Goal: Task Accomplishment & Management: Complete application form

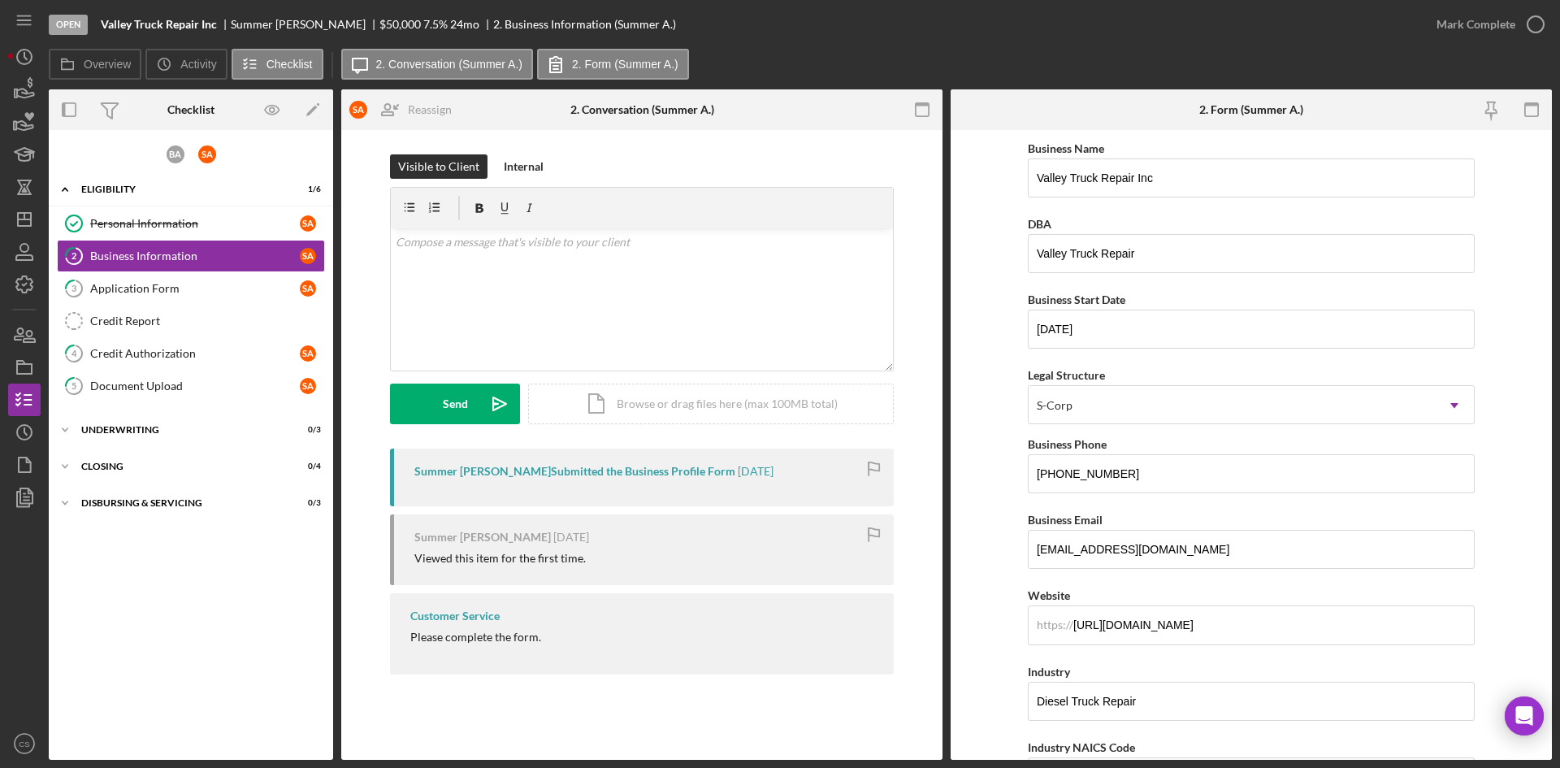
scroll to position [81, 0]
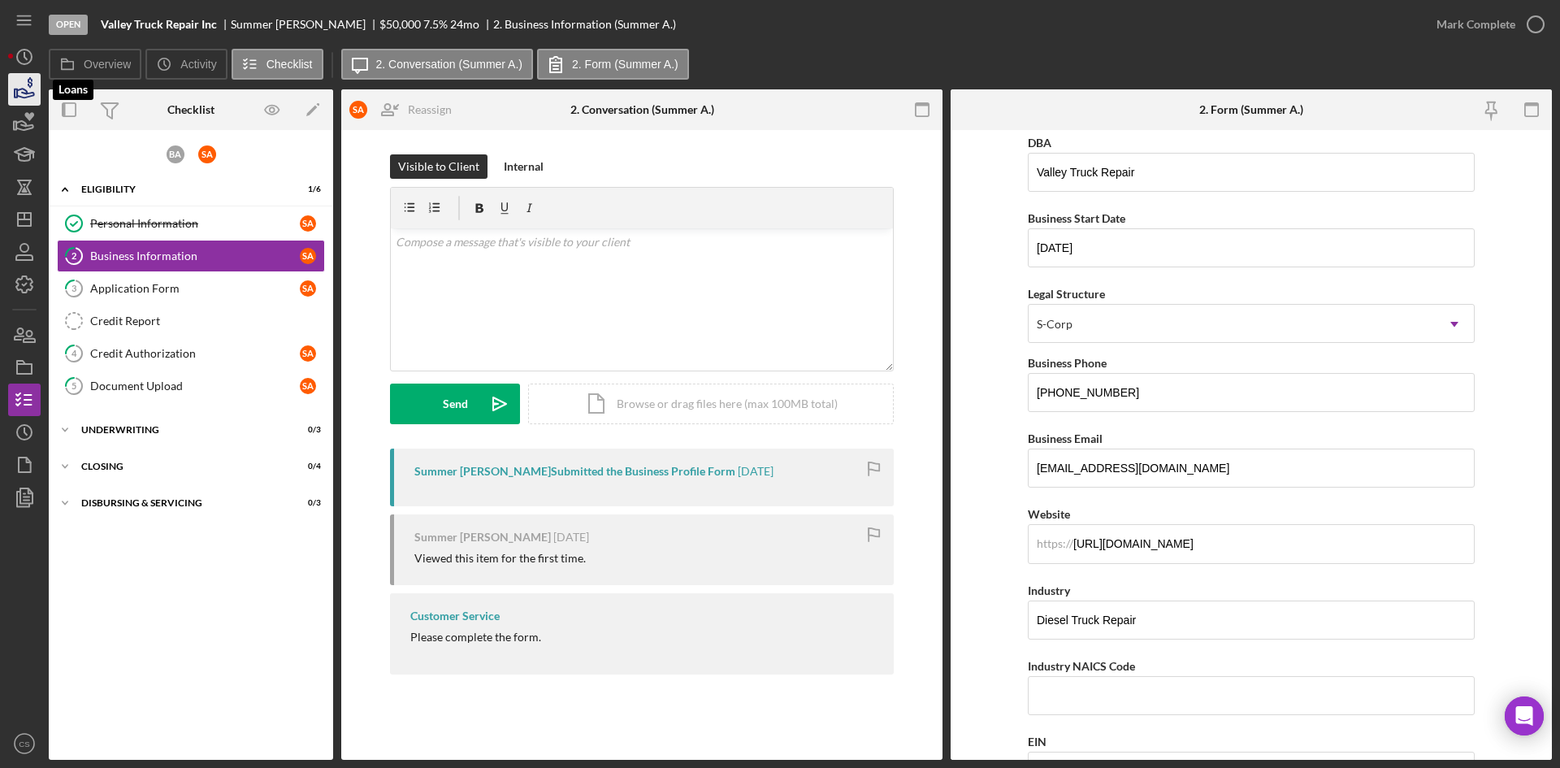
click at [26, 97] on icon "button" at bounding box center [25, 93] width 17 height 9
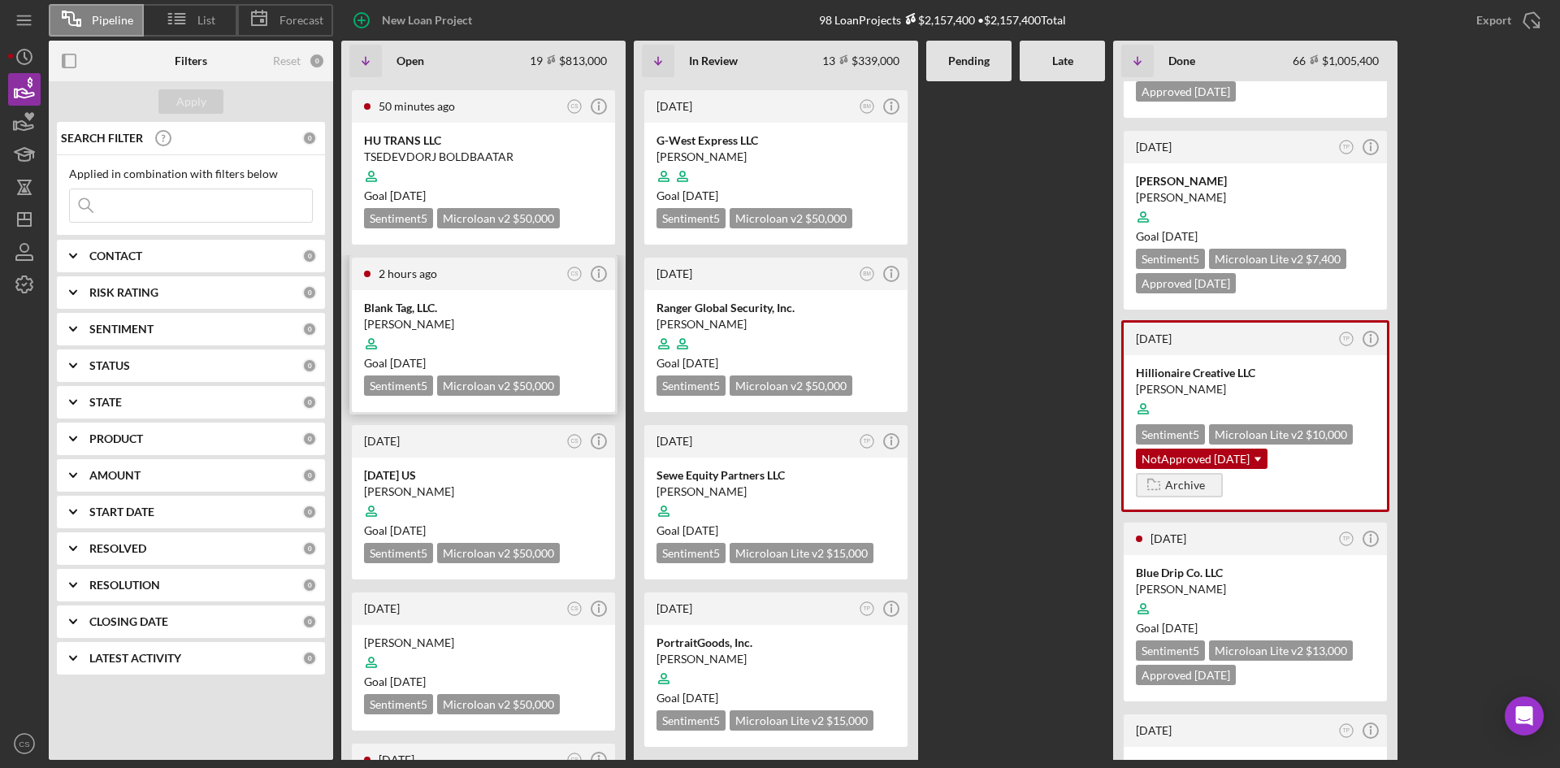
scroll to position [162, 0]
click at [470, 312] on div "Blank Tag, LLC." at bounding box center [483, 306] width 239 height 16
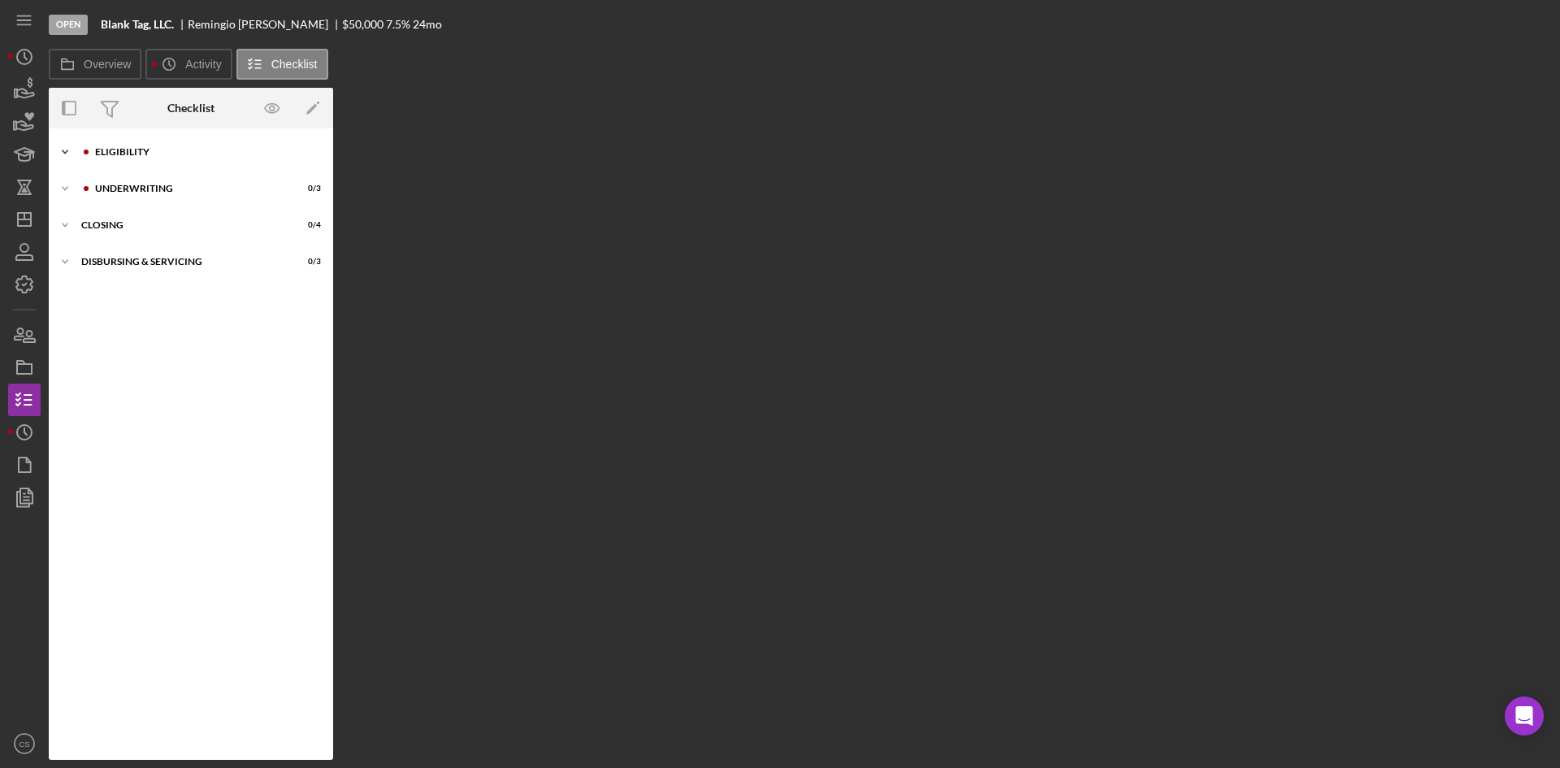
click at [197, 147] on div "Eligibility" at bounding box center [204, 152] width 218 height 10
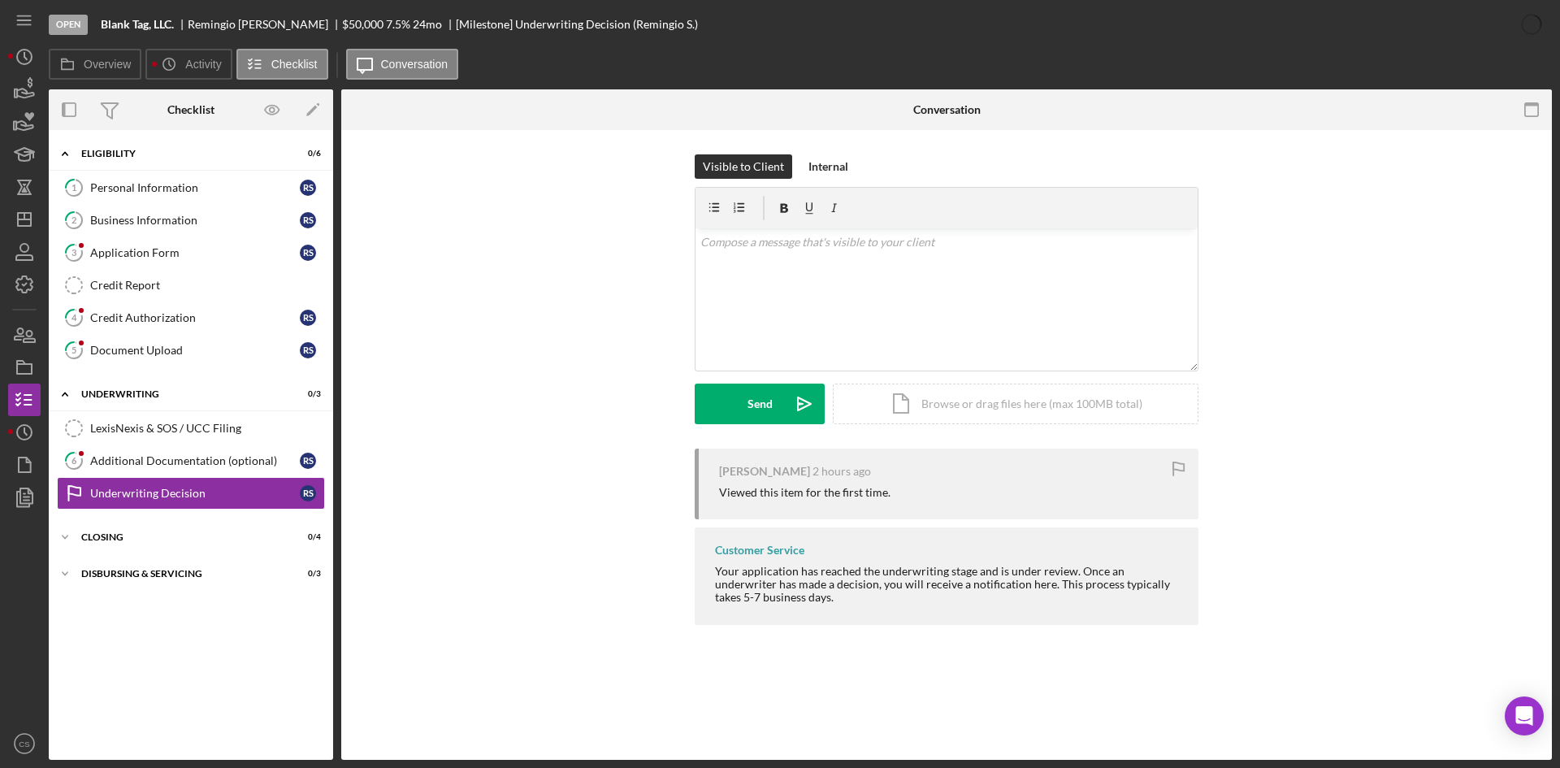
click at [99, 170] on div "Icon/Expander Eligibility 0 / 6" at bounding box center [191, 153] width 284 height 33
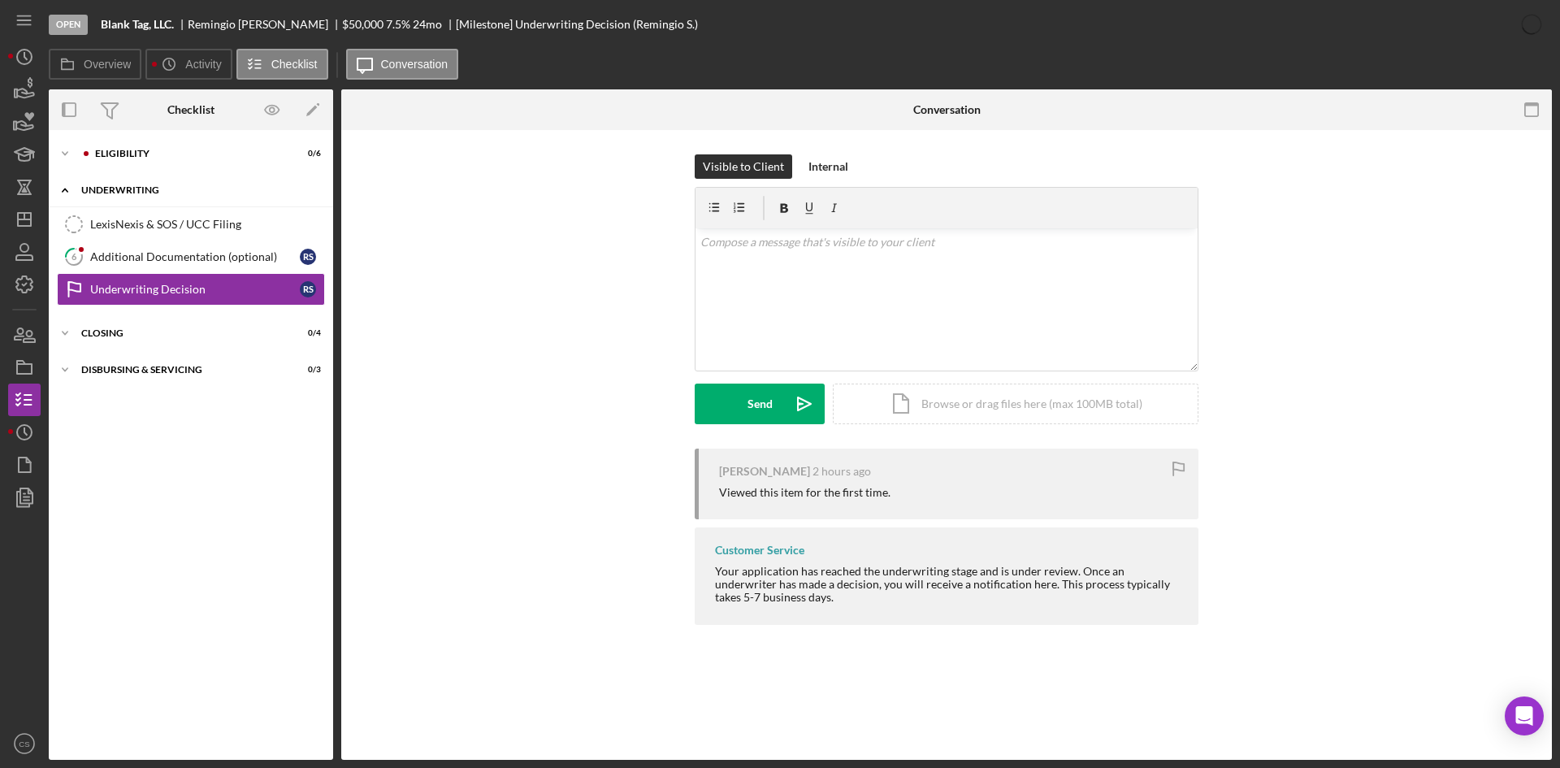
click at [132, 179] on div "Icon/Expander Underwriting 0 / 3" at bounding box center [191, 190] width 284 height 33
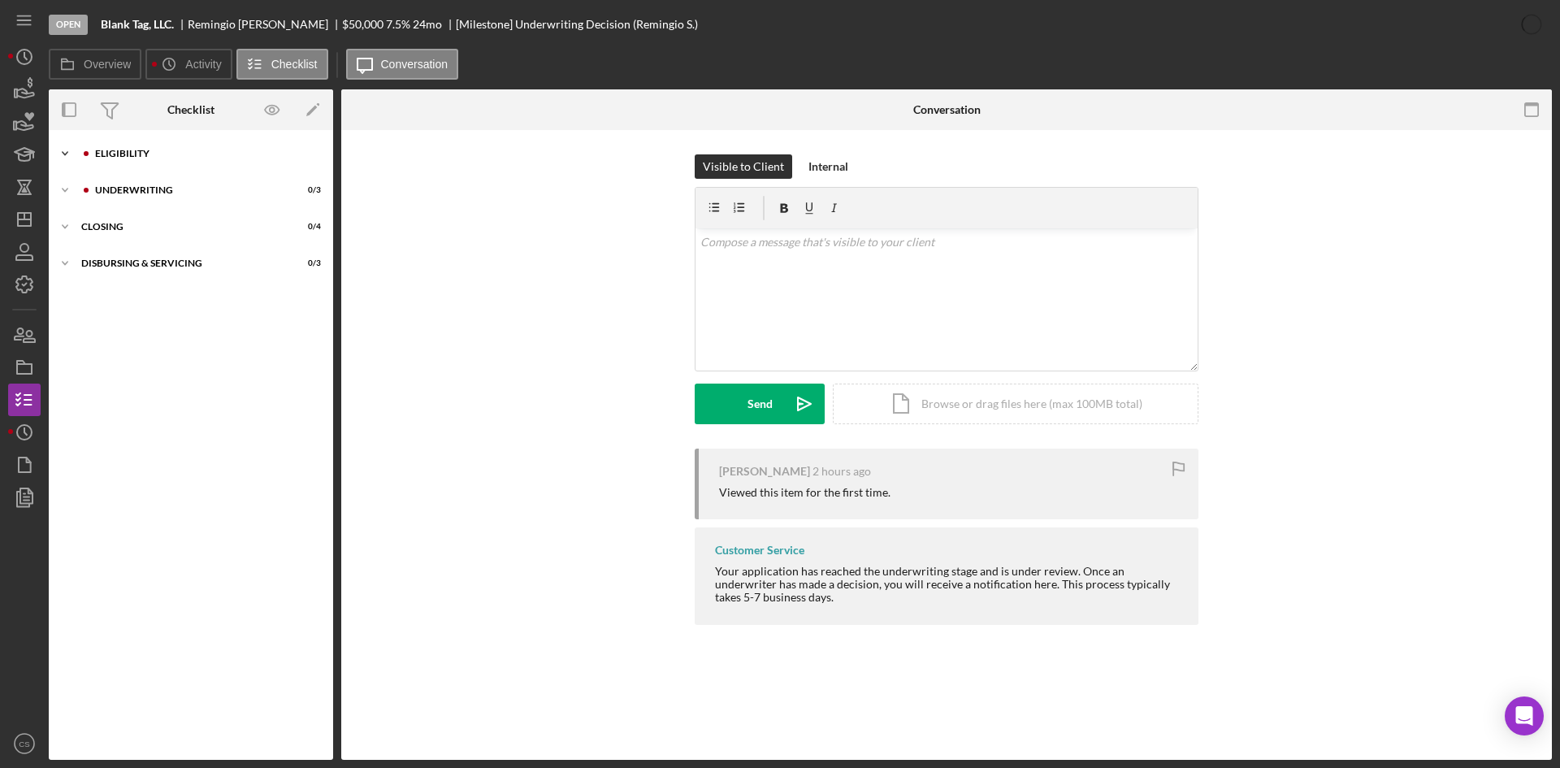
click at [143, 158] on div "Icon/Expander Eligibility 0 / 6" at bounding box center [191, 153] width 284 height 32
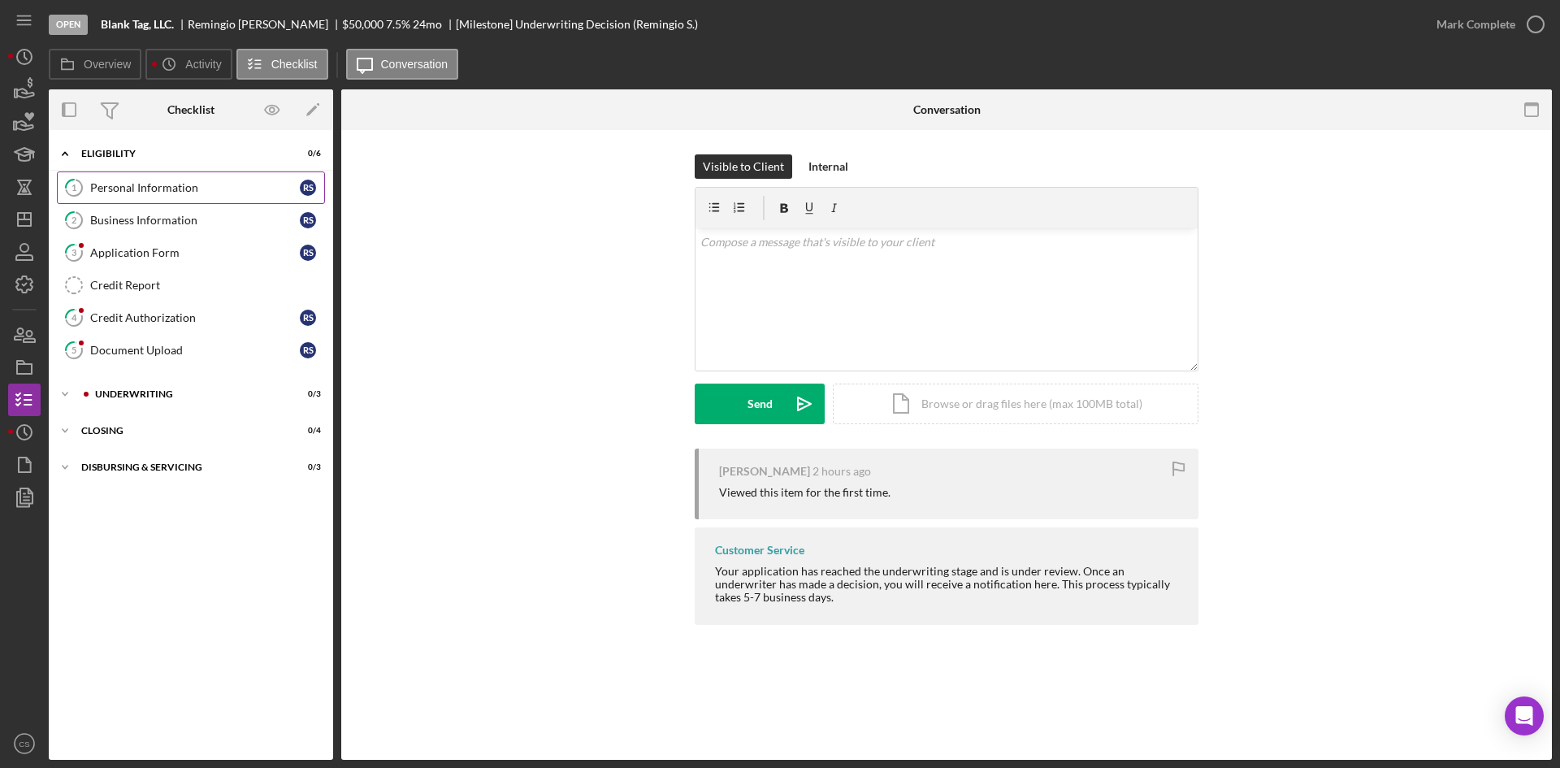
click at [140, 184] on div "Personal Information" at bounding box center [195, 187] width 210 height 13
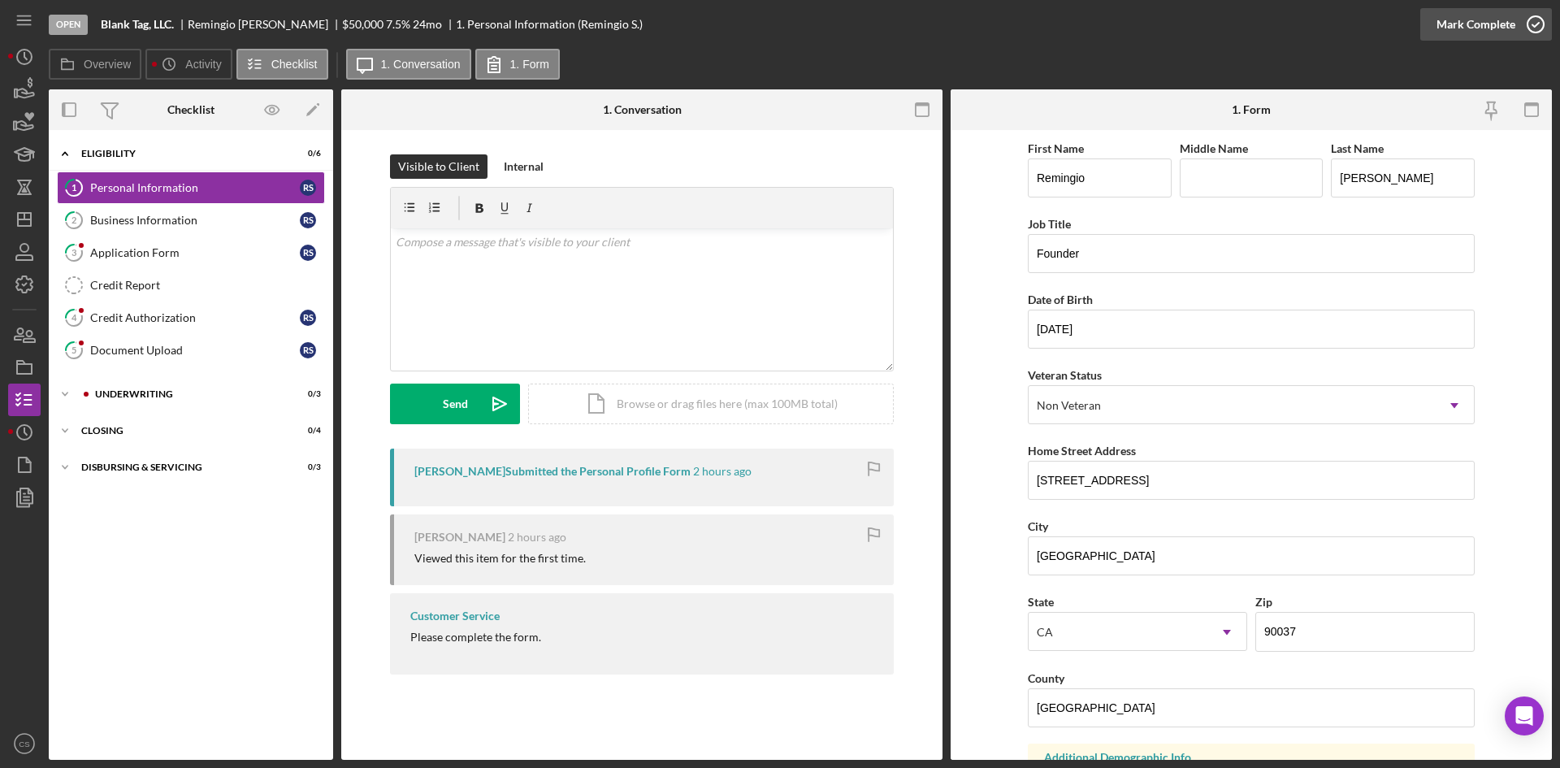
click at [1530, 32] on circle "button" at bounding box center [1535, 24] width 16 height 16
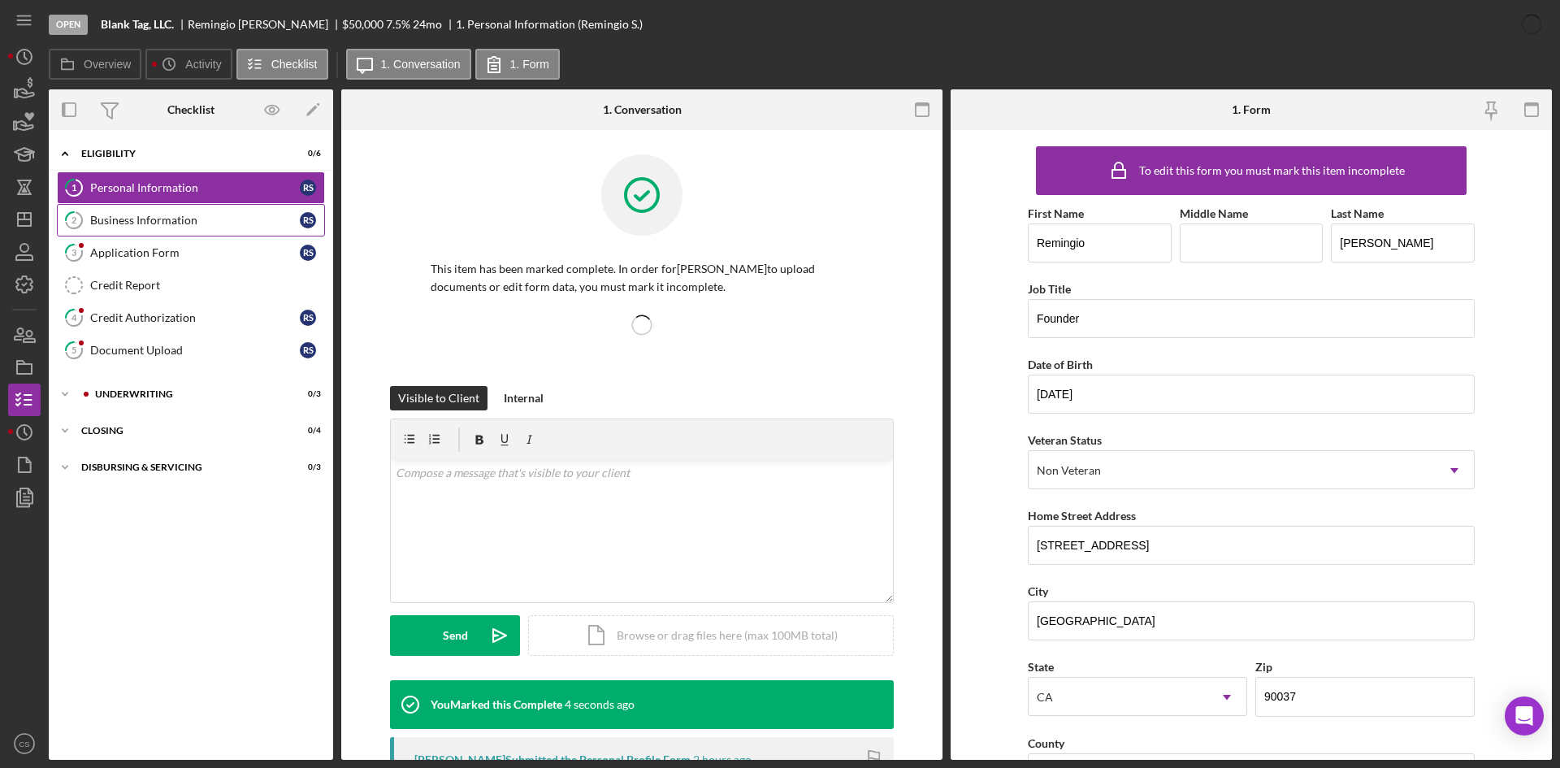
click at [229, 227] on div "Business Information" at bounding box center [195, 220] width 210 height 13
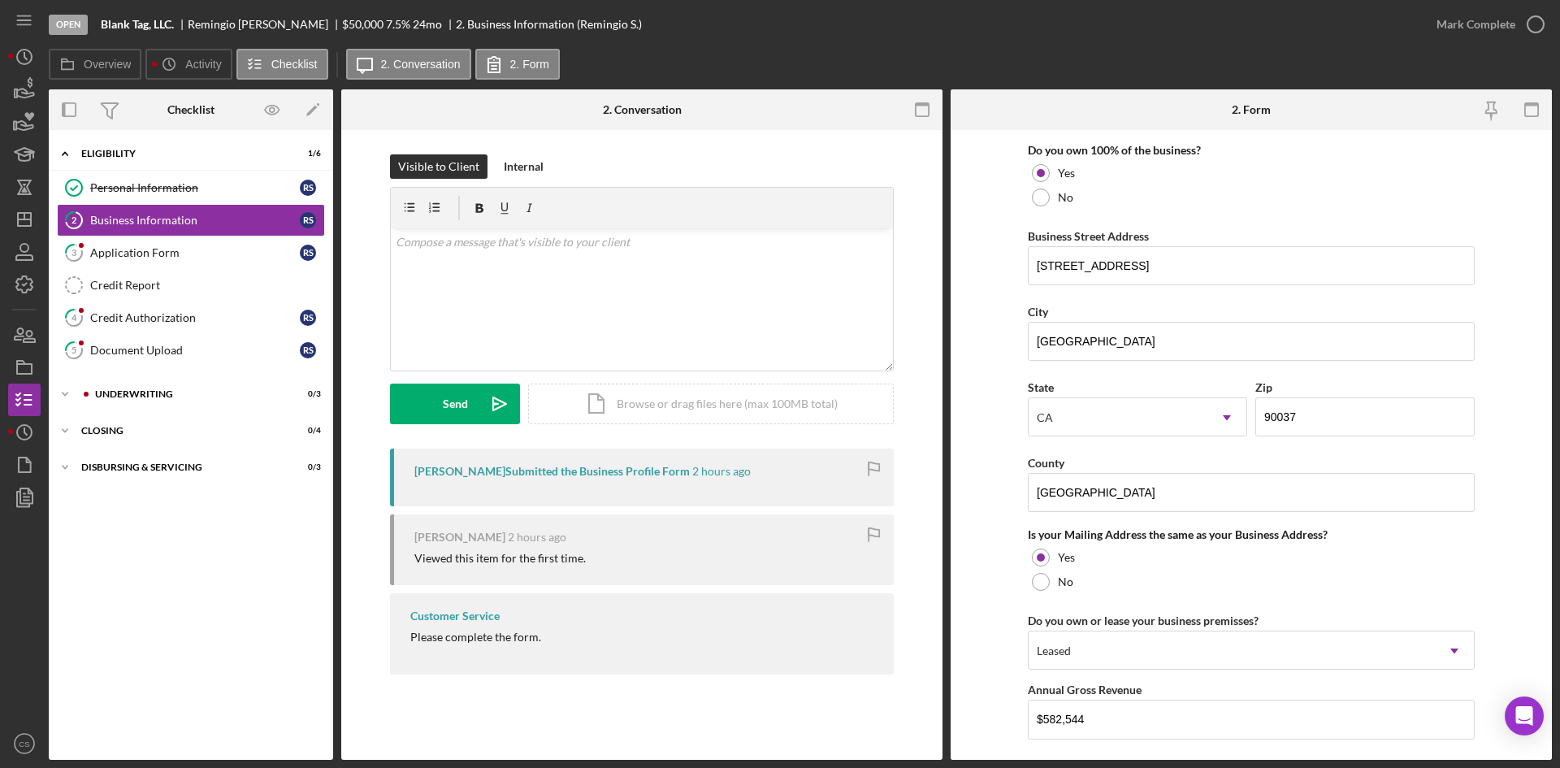
scroll to position [686, 0]
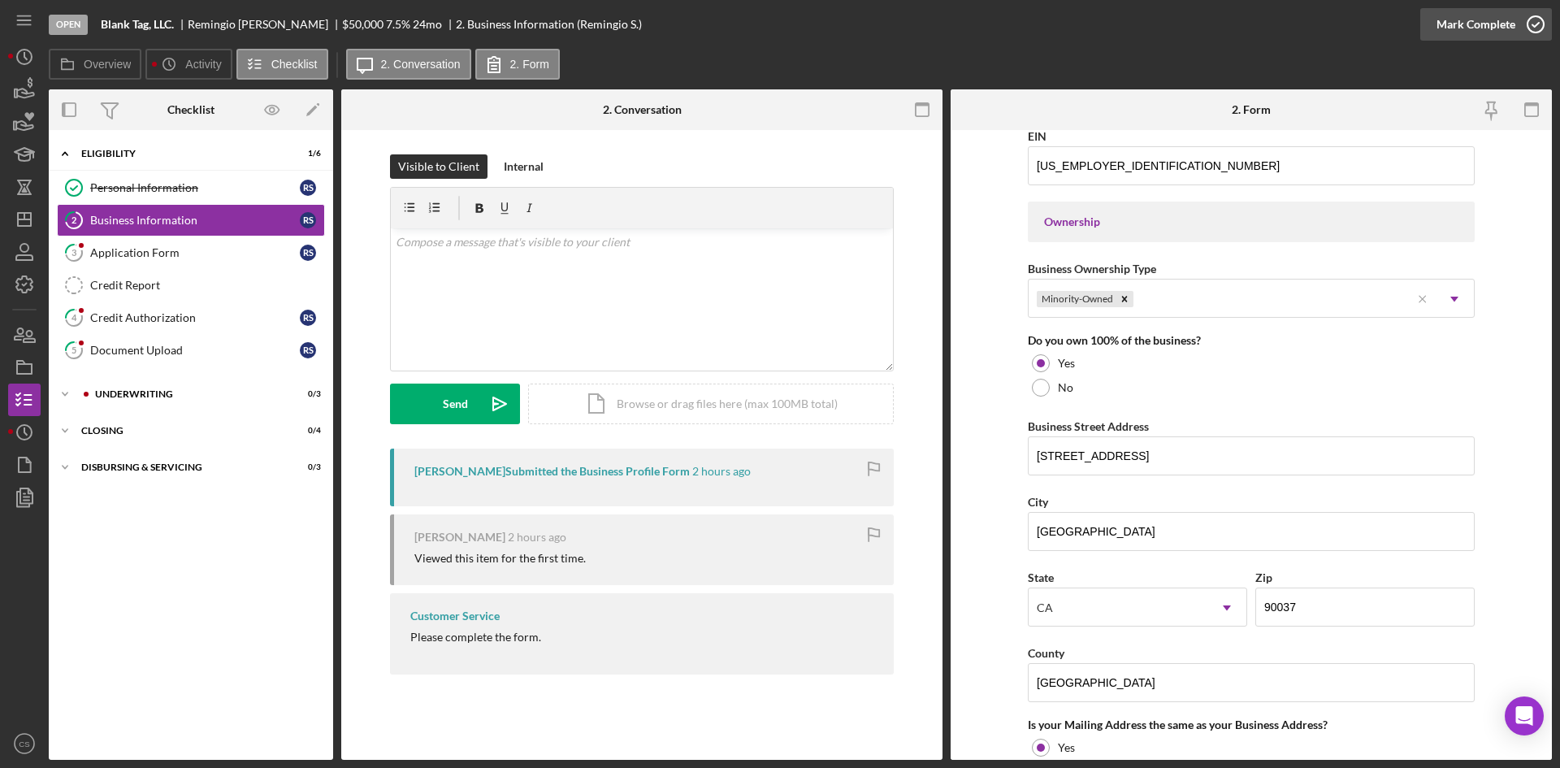
click at [1527, 32] on icon "button" at bounding box center [1535, 24] width 41 height 41
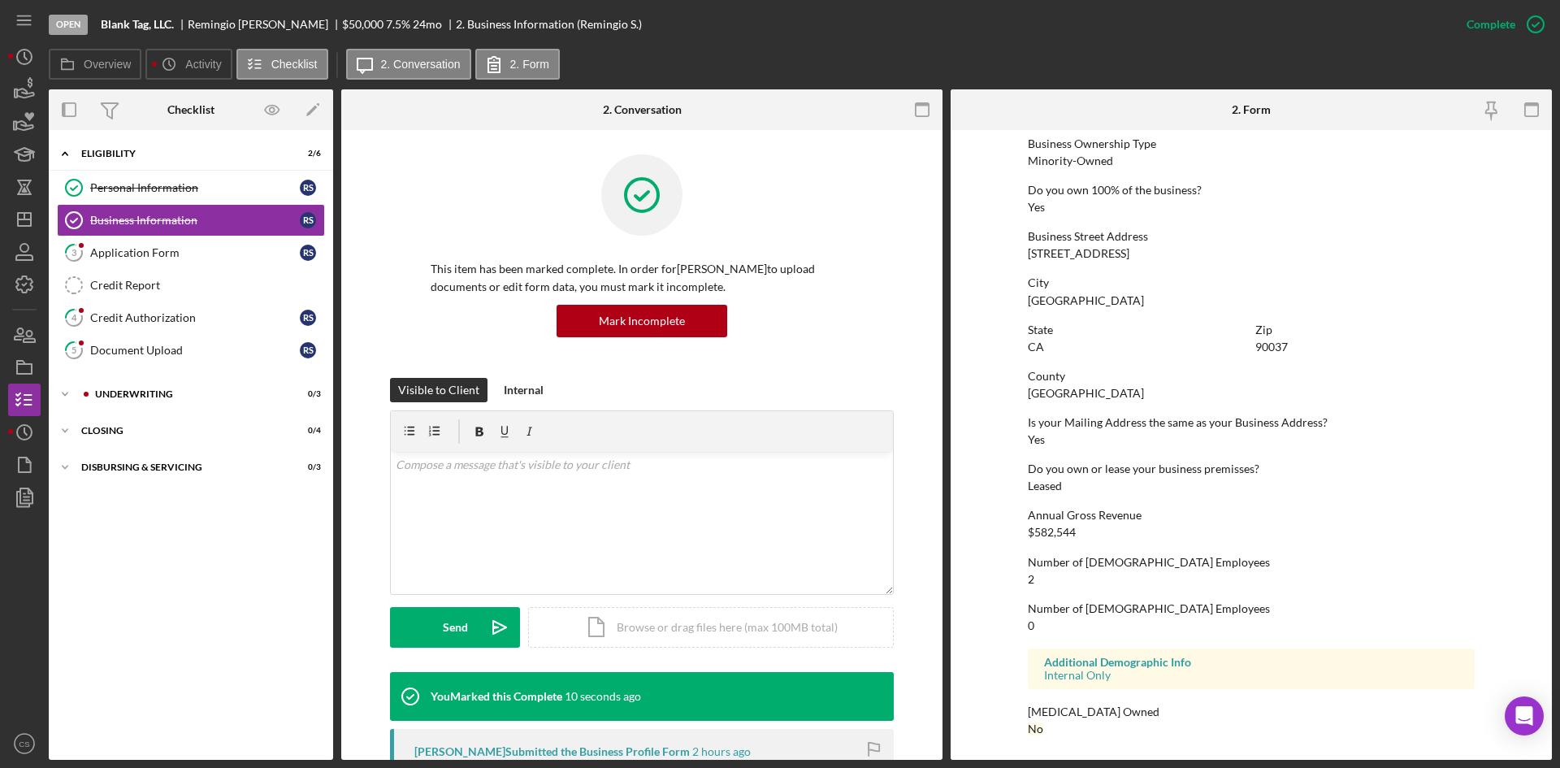
scroll to position [474, 0]
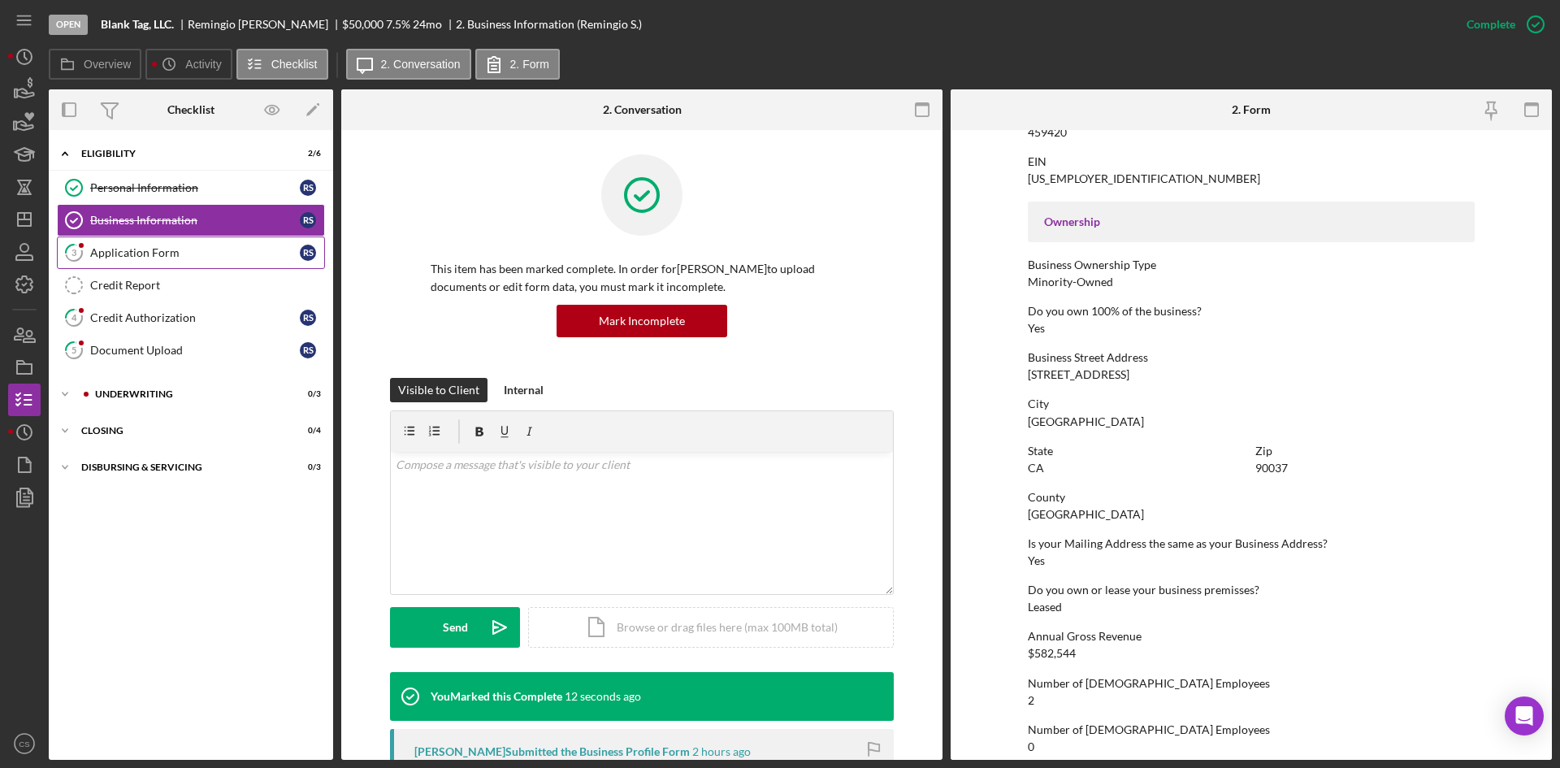
click at [159, 262] on link "3 Application Form R S" at bounding box center [191, 252] width 268 height 32
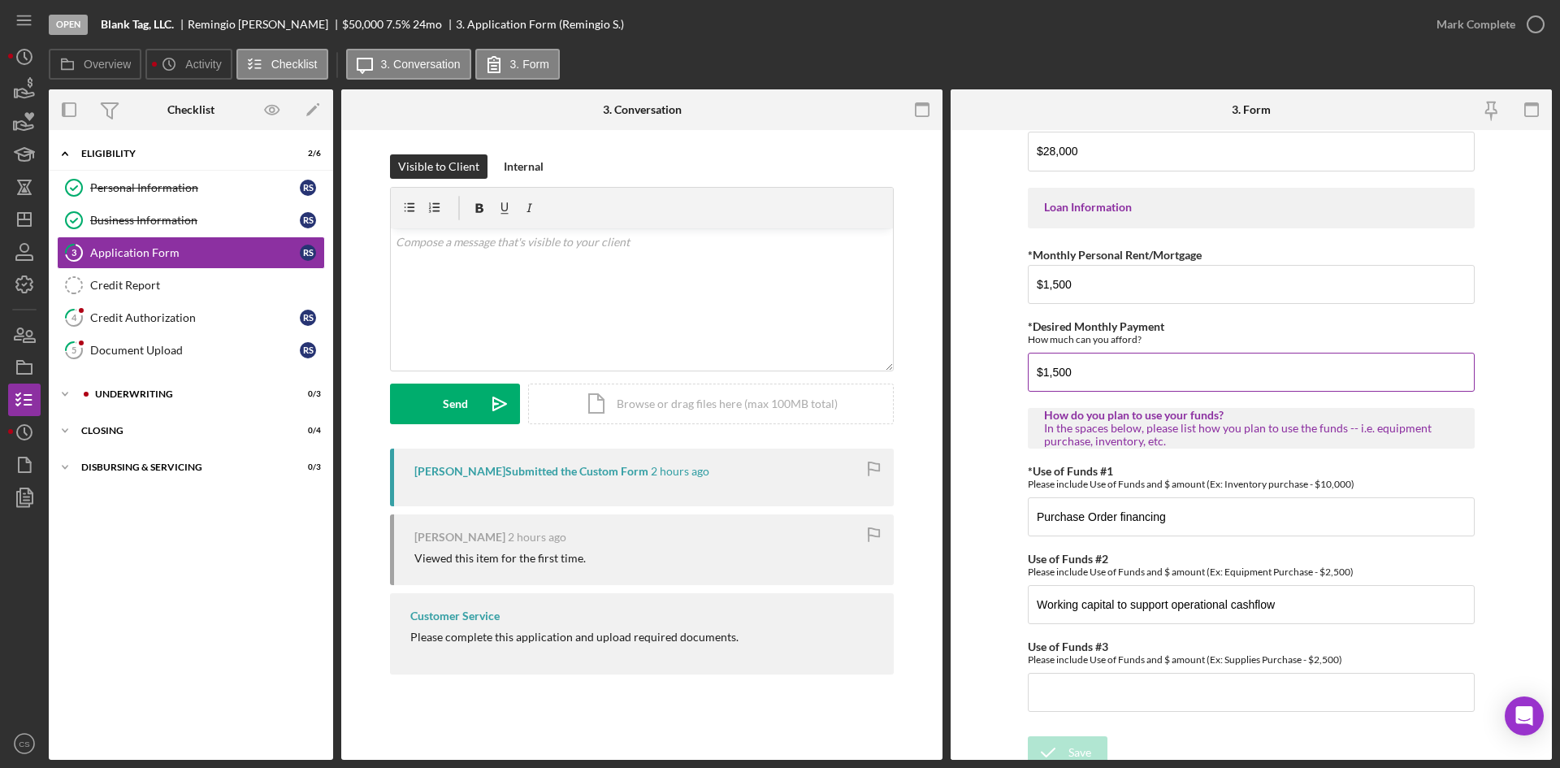
scroll to position [769, 0]
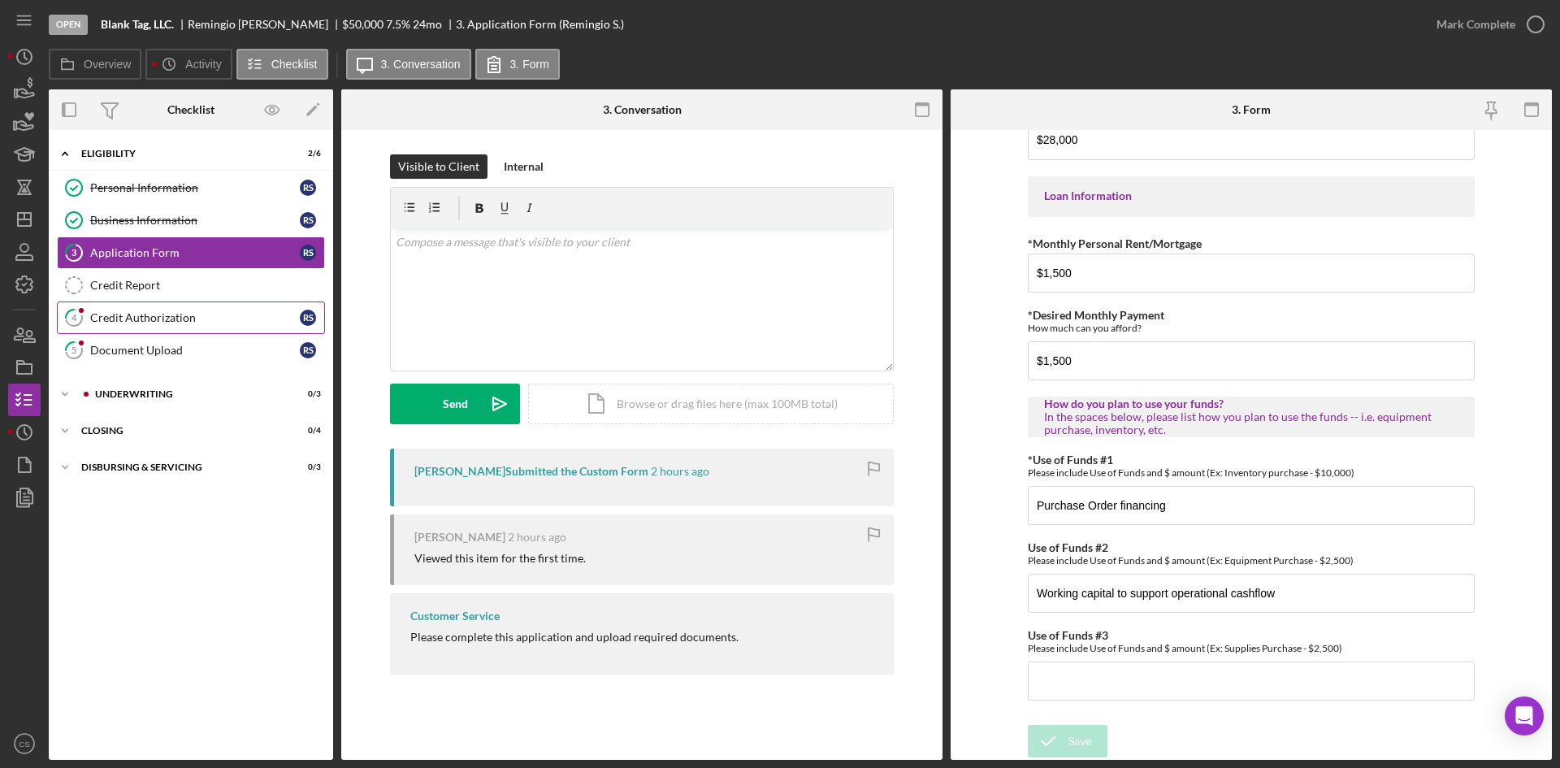
click at [206, 318] on div "Credit Authorization" at bounding box center [195, 317] width 210 height 13
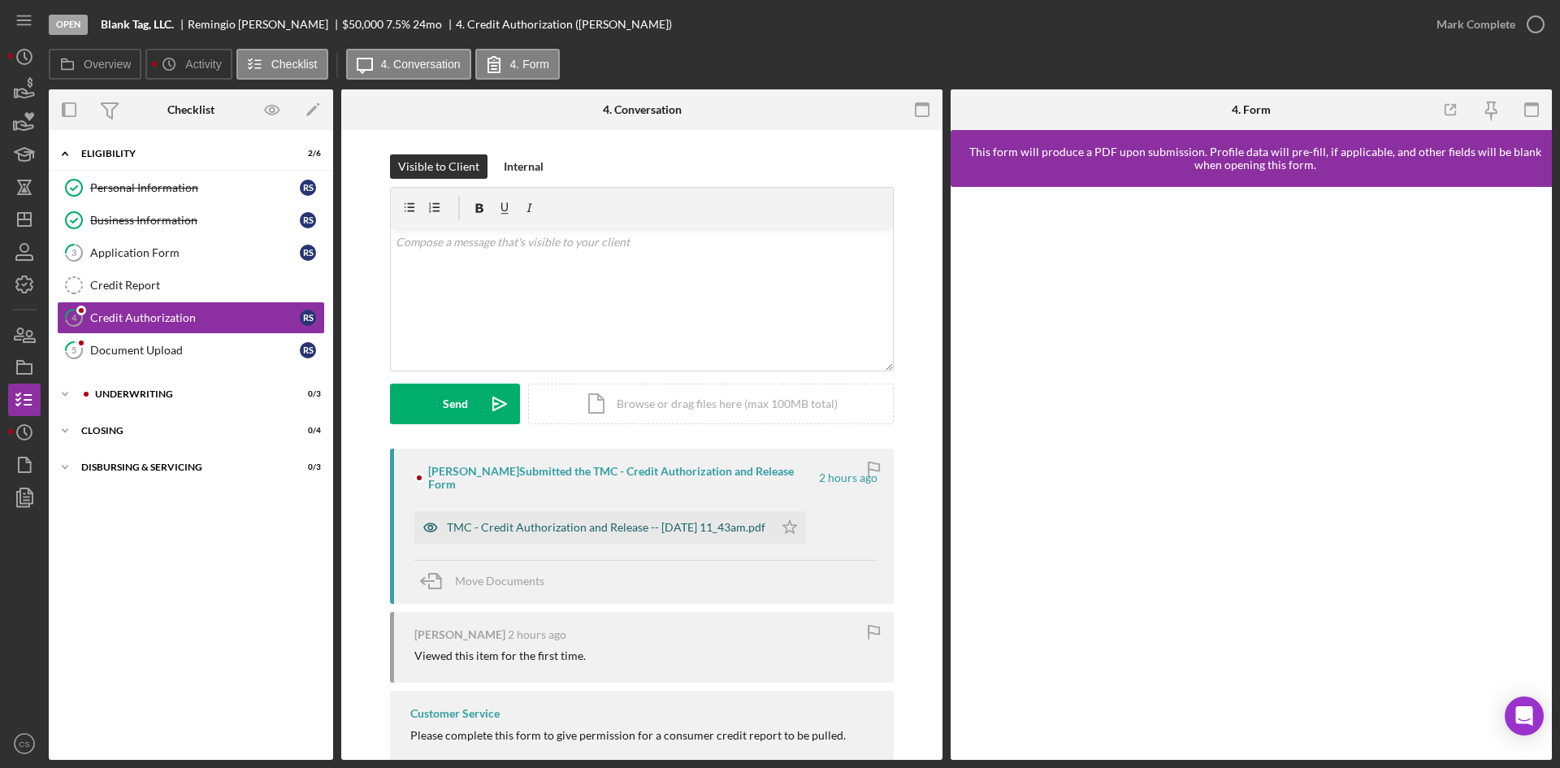
click at [591, 521] on div "TMC - Credit Authorization and Release -- [DATE] 11_43am.pdf" at bounding box center [606, 527] width 318 height 13
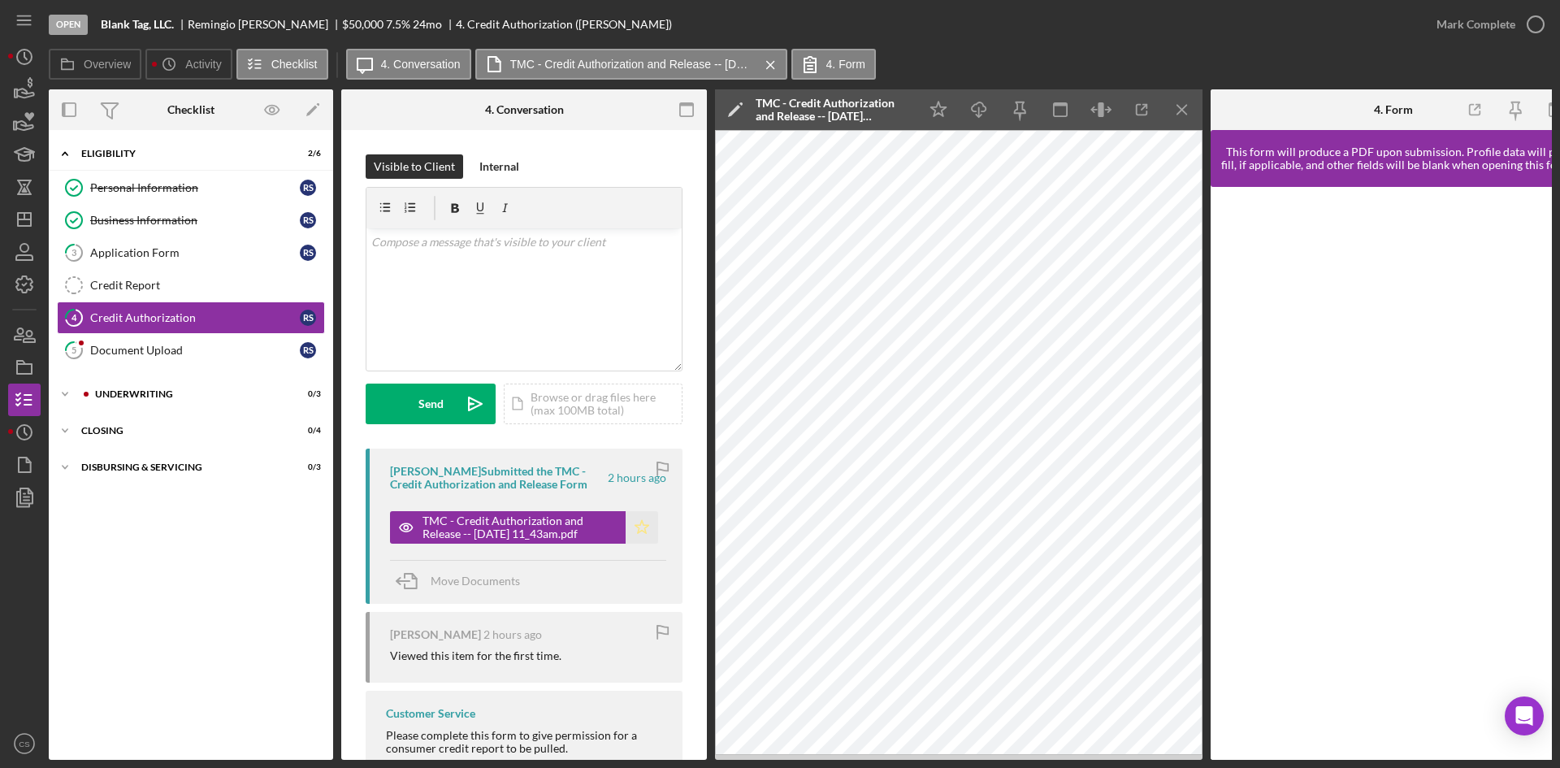
click at [635, 530] on polygon "button" at bounding box center [642, 526] width 14 height 13
click at [230, 342] on link "5 Document Upload R S" at bounding box center [191, 350] width 268 height 32
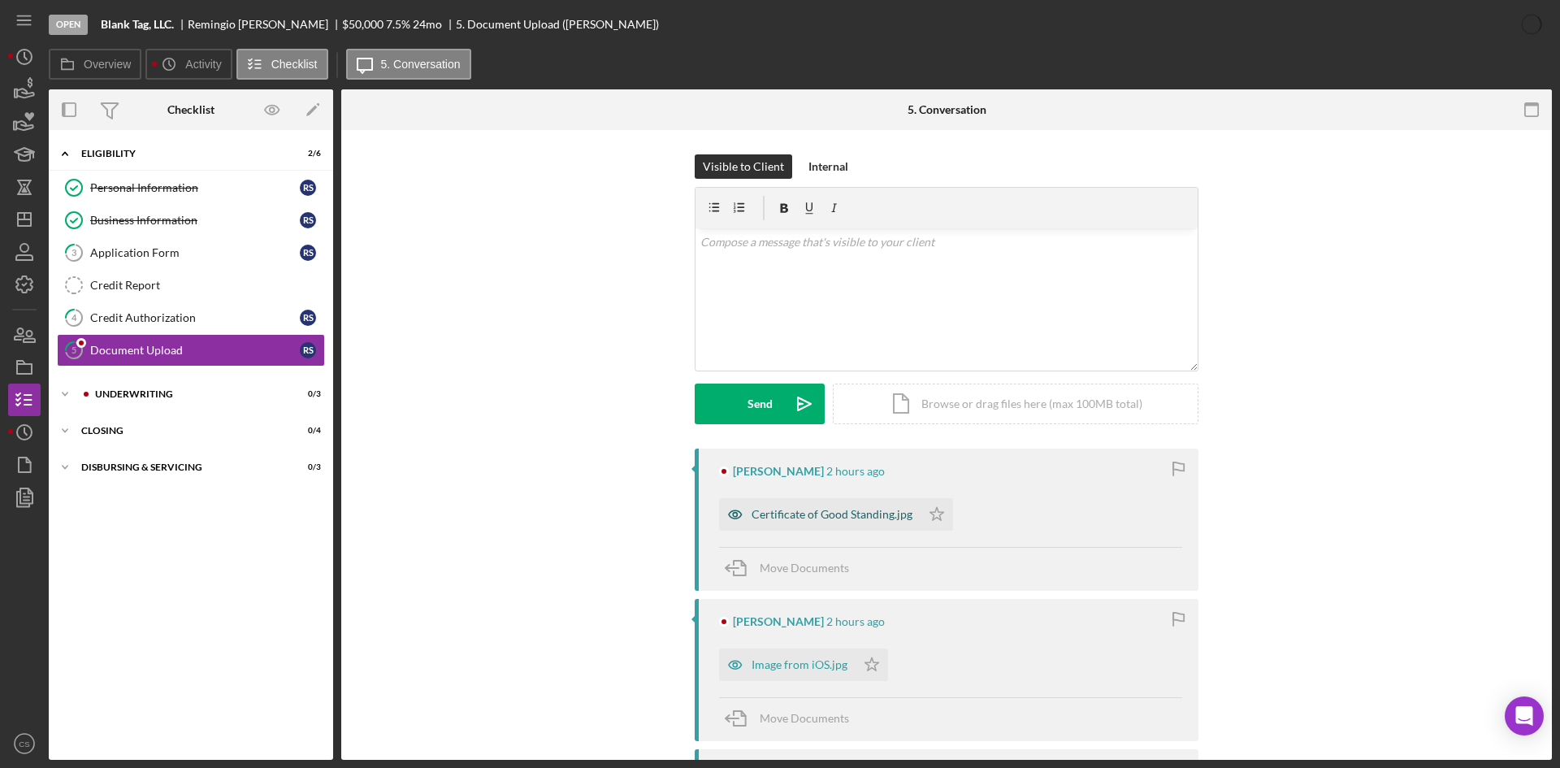
scroll to position [162, 0]
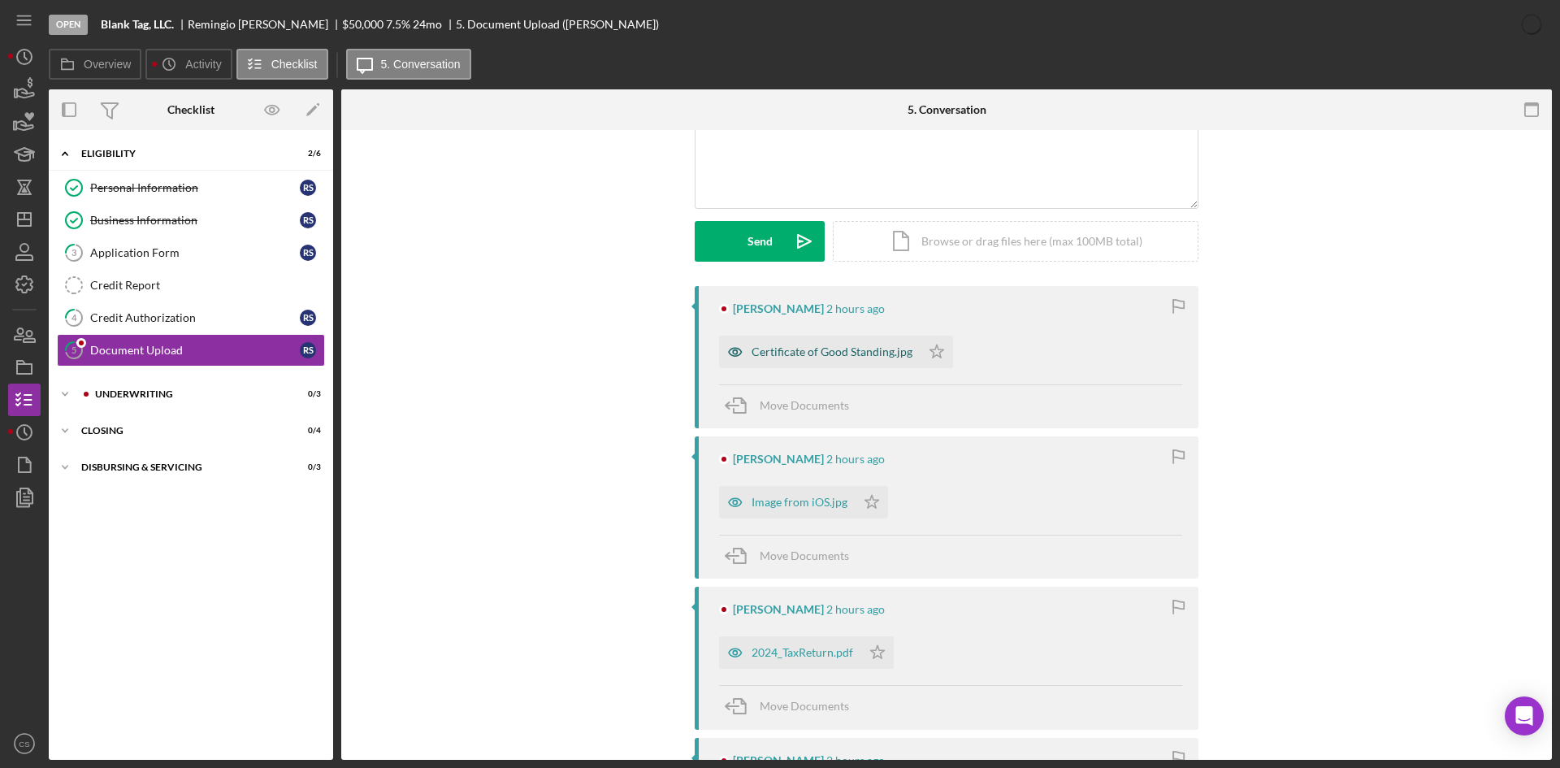
click at [808, 346] on div "Certificate of Good Standing.jpg" at bounding box center [831, 351] width 161 height 13
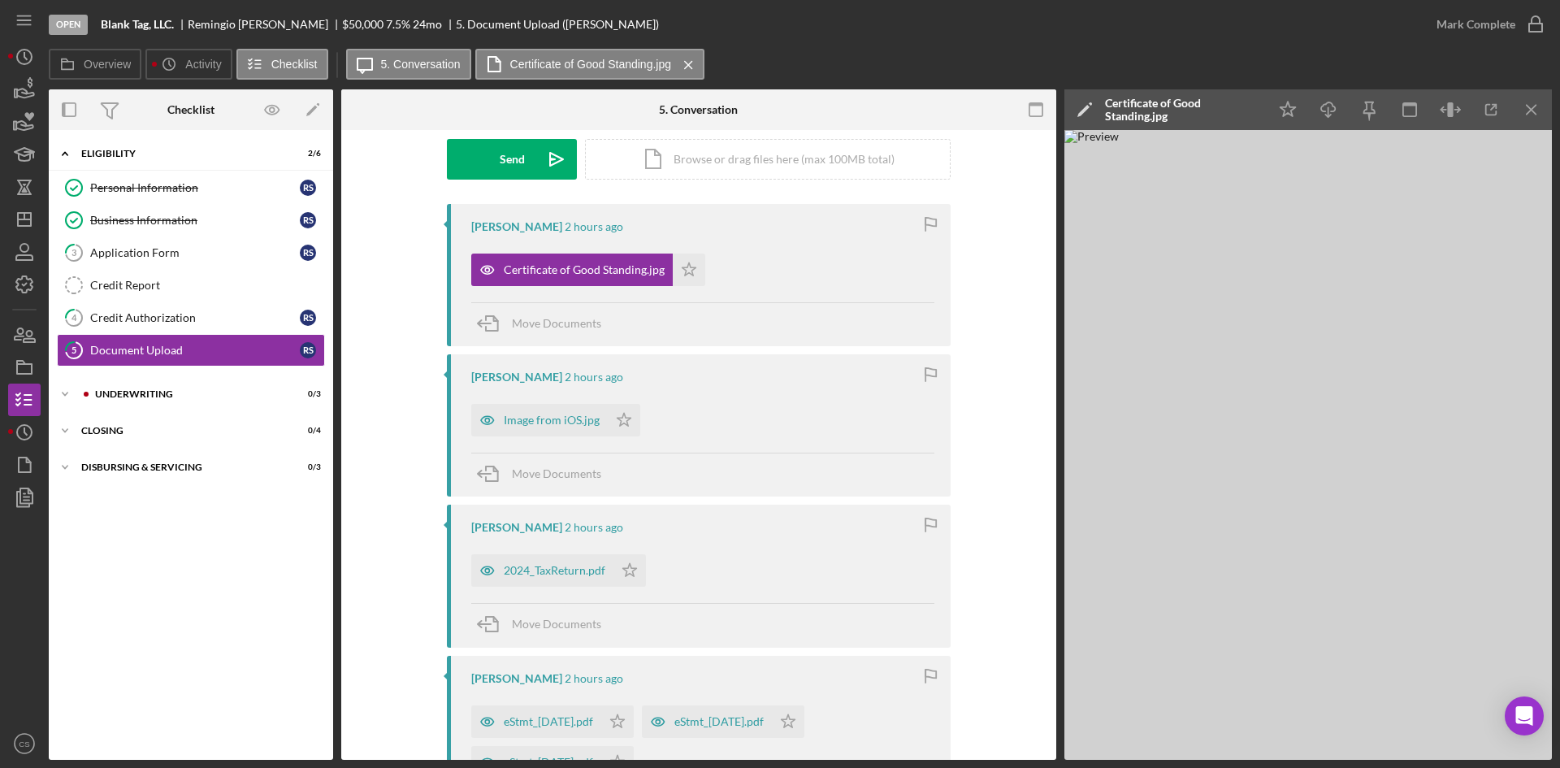
scroll to position [244, 0]
click at [543, 428] on div "Image from iOS.jpg" at bounding box center [539, 421] width 136 height 32
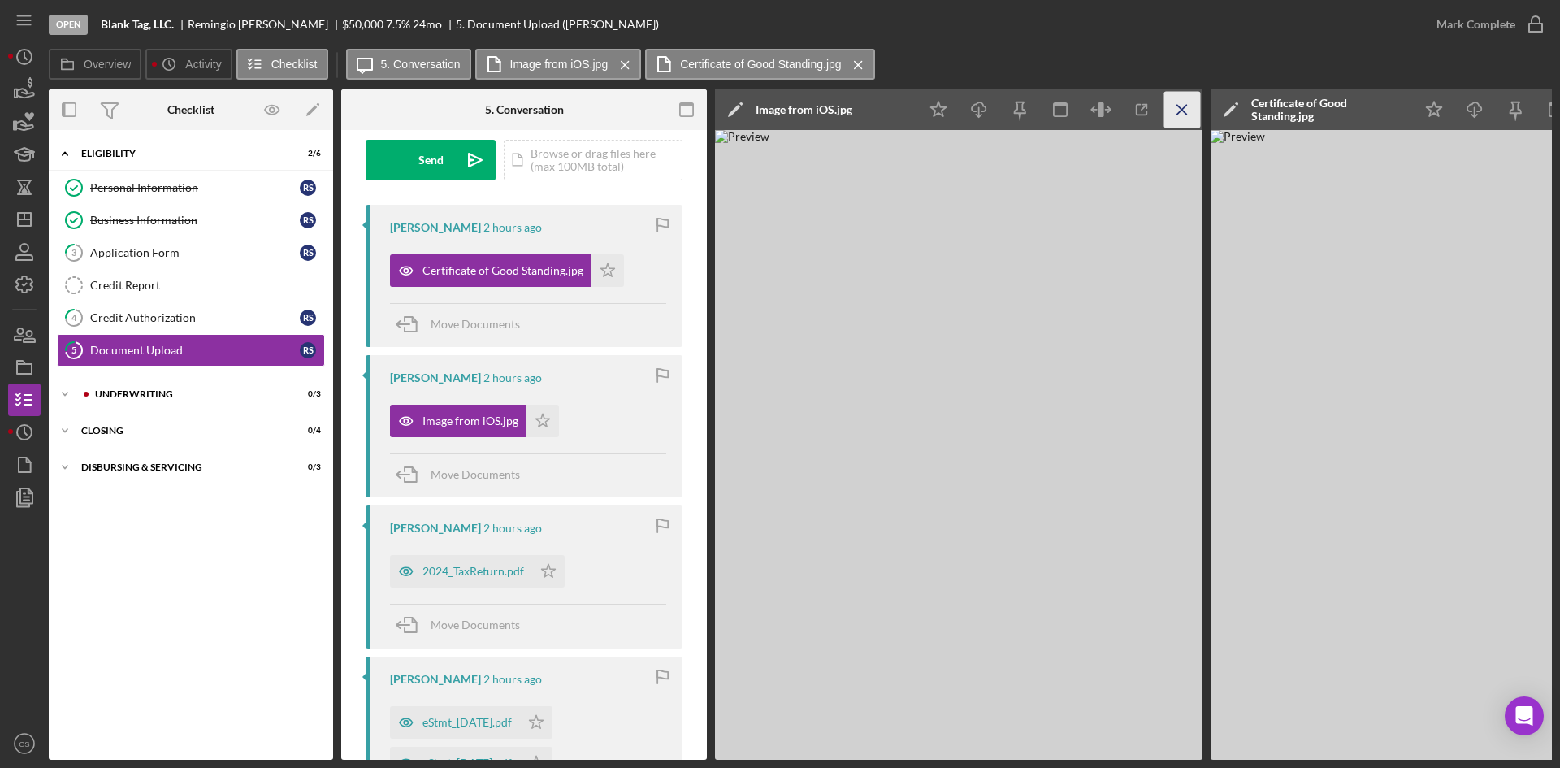
click at [1173, 125] on icon "Icon/Menu Close" at bounding box center [1182, 110] width 37 height 37
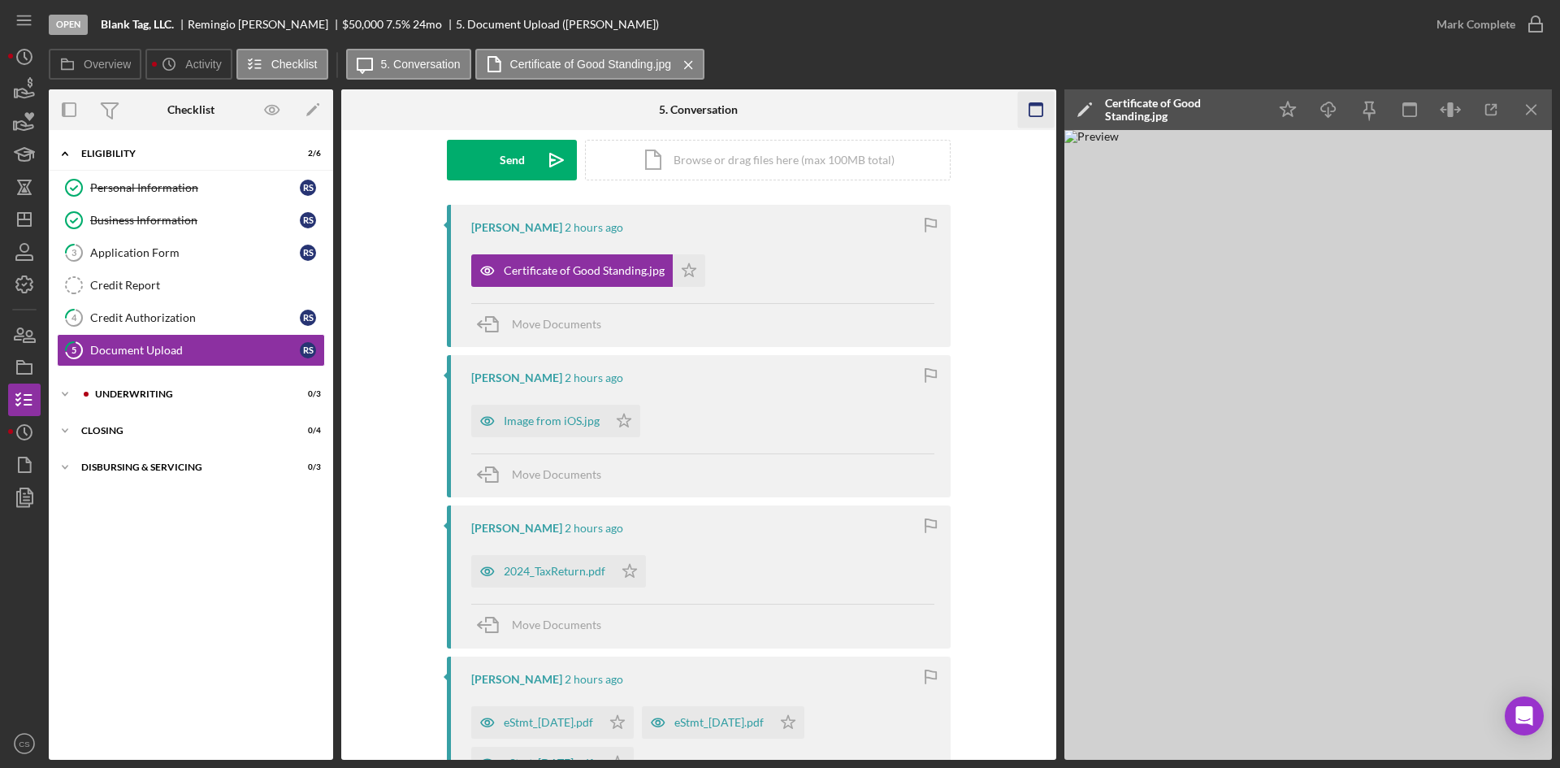
click at [1517, 110] on icon "Icon/Menu Close" at bounding box center [1531, 110] width 37 height 37
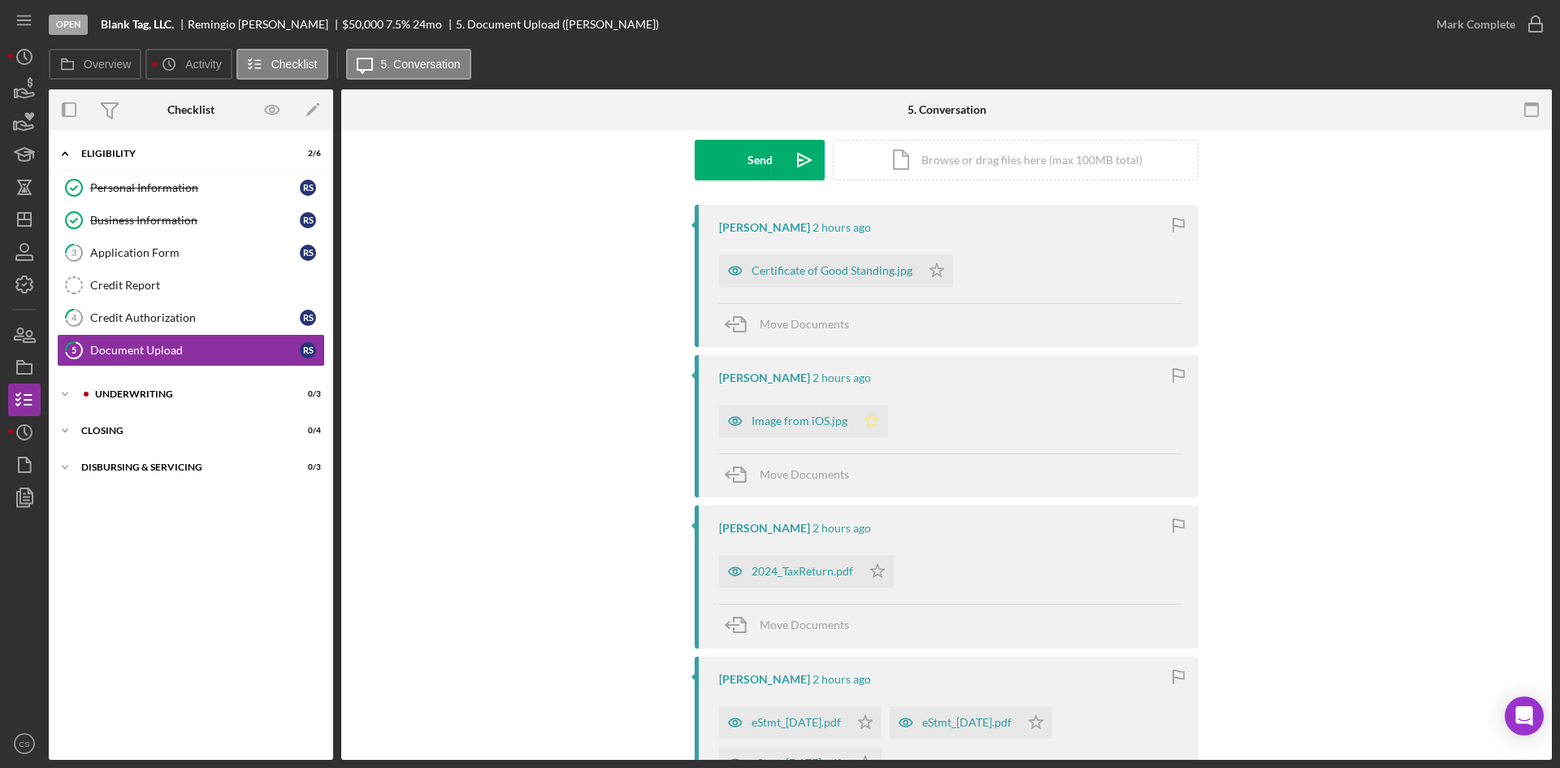
click at [871, 427] on icon "Icon/Star" at bounding box center [871, 421] width 32 height 32
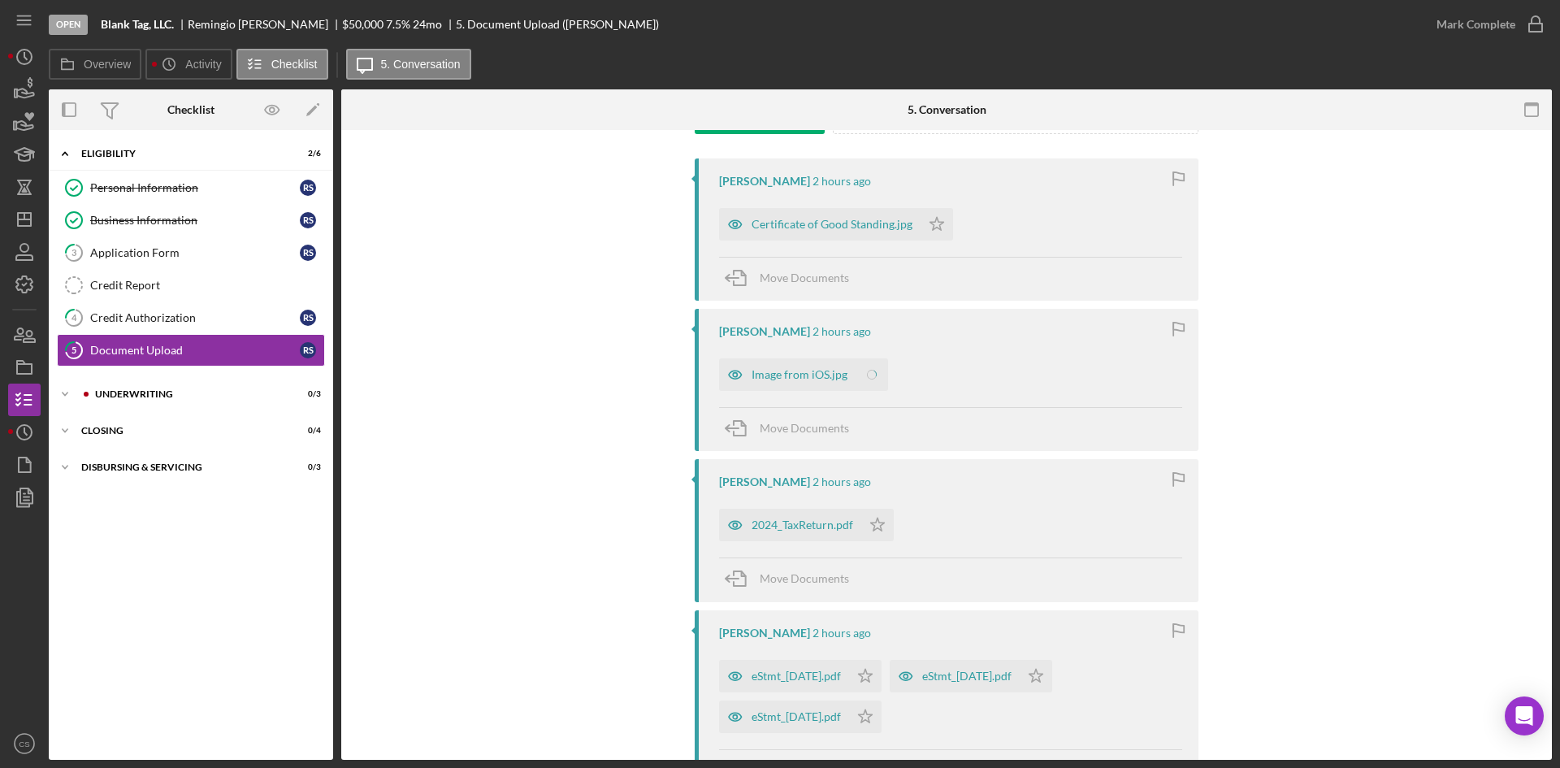
scroll to position [325, 0]
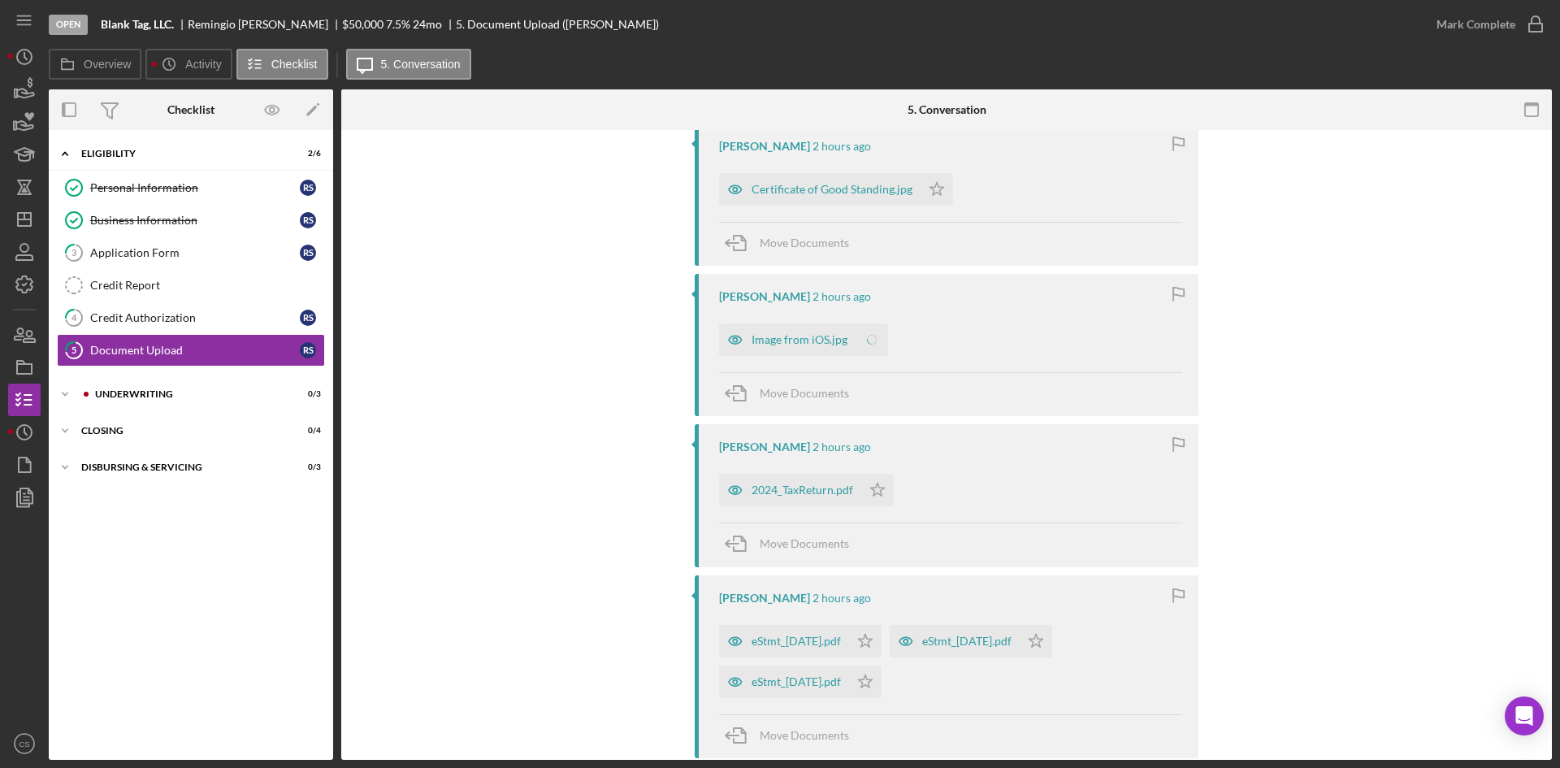
click at [808, 493] on div "2024_TaxReturn.pdf" at bounding box center [802, 489] width 102 height 13
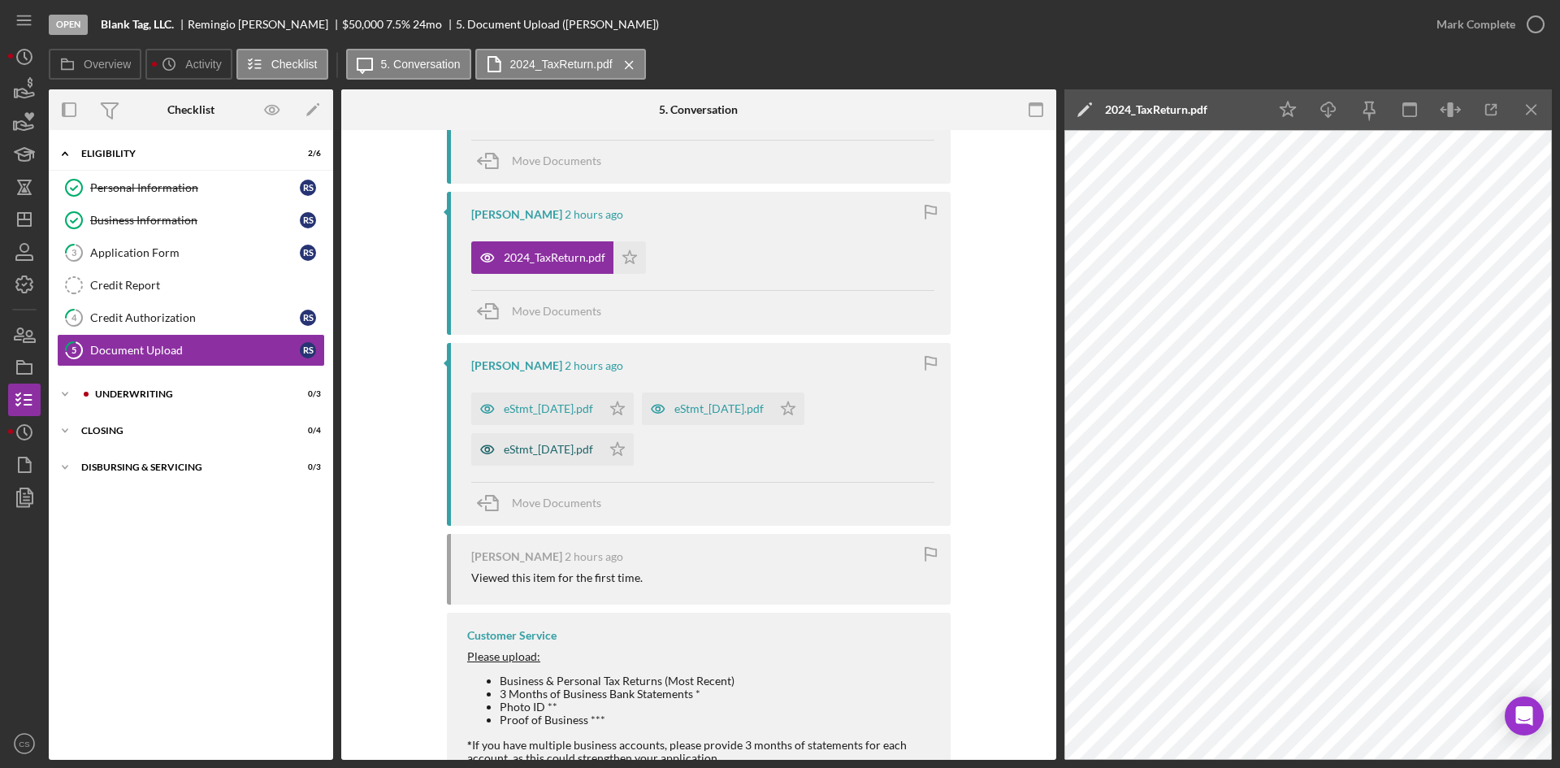
scroll to position [693, 0]
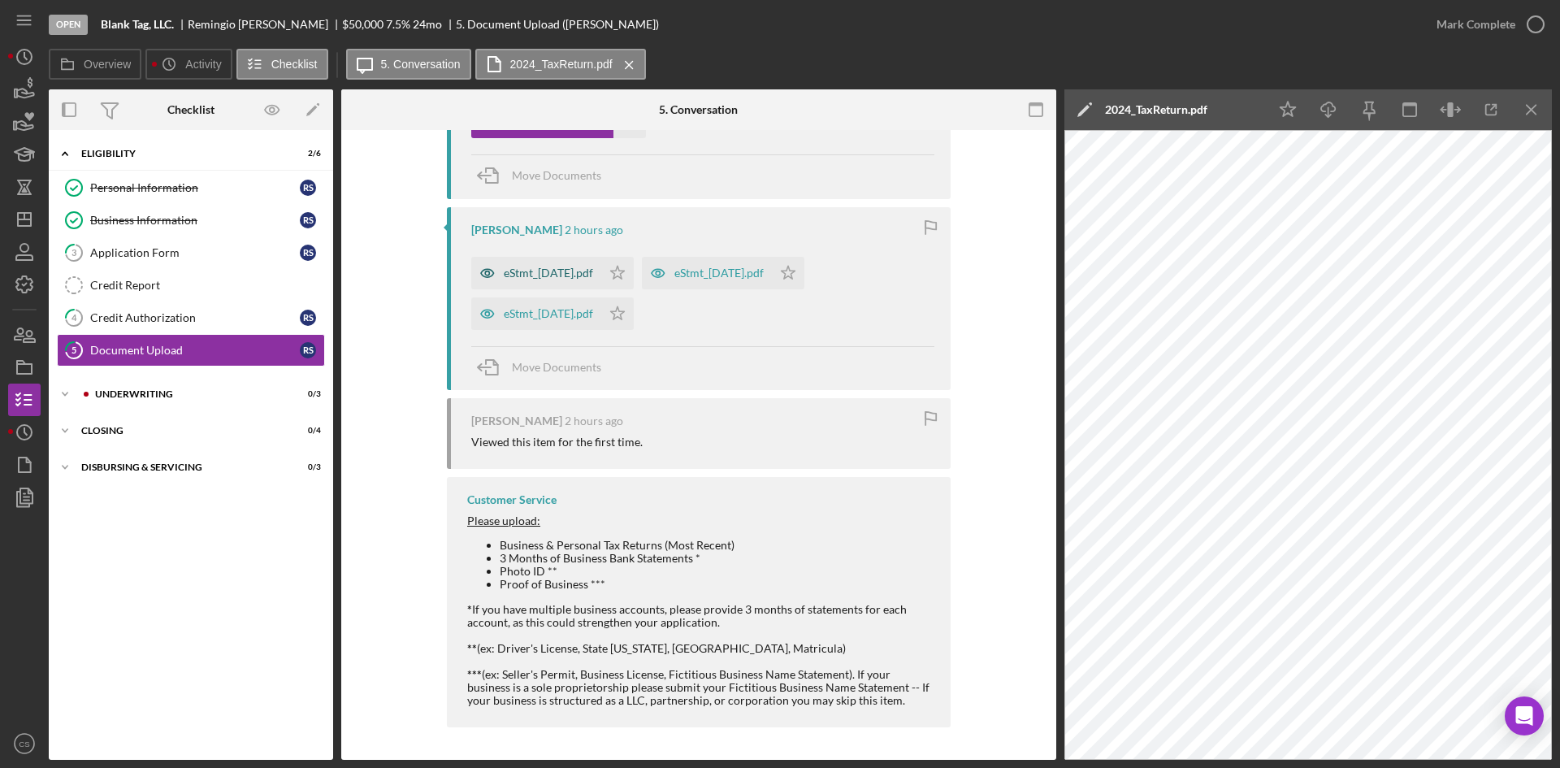
click at [543, 276] on div "eStmt_[DATE].pdf" at bounding box center [548, 272] width 89 height 13
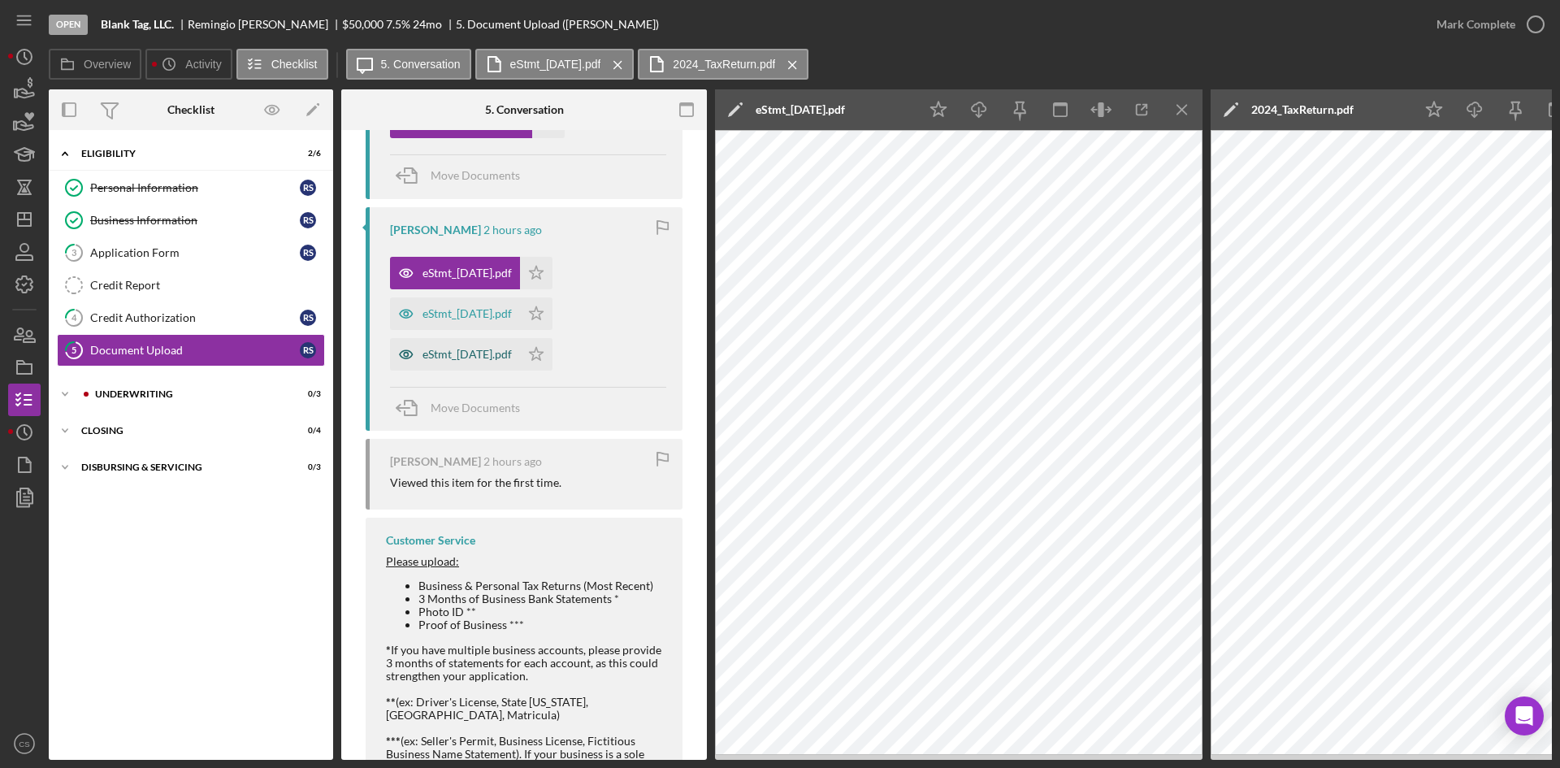
click at [509, 345] on div "eStmt_[DATE].pdf" at bounding box center [455, 354] width 130 height 32
